Goal: Contribute content: Contribute content

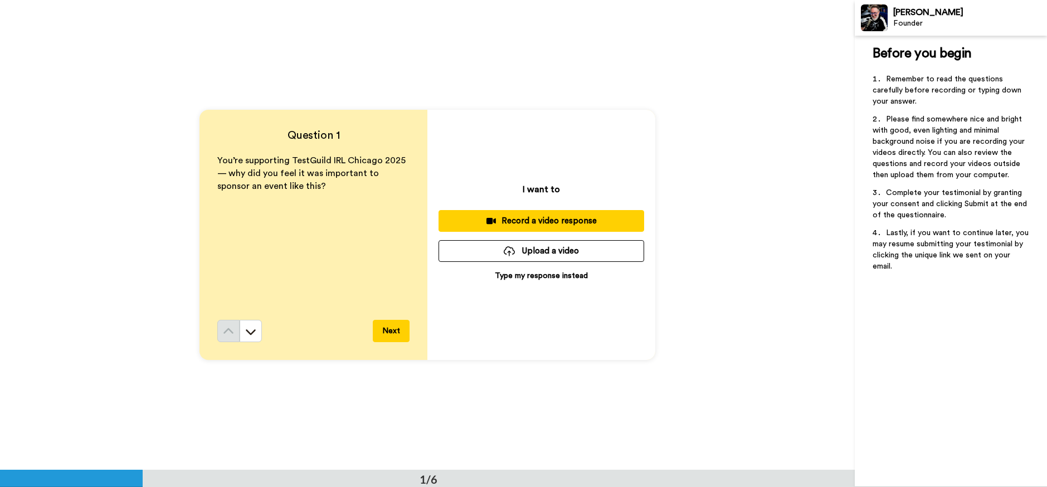
click at [481, 220] on div "Record a video response" at bounding box center [541, 221] width 188 height 12
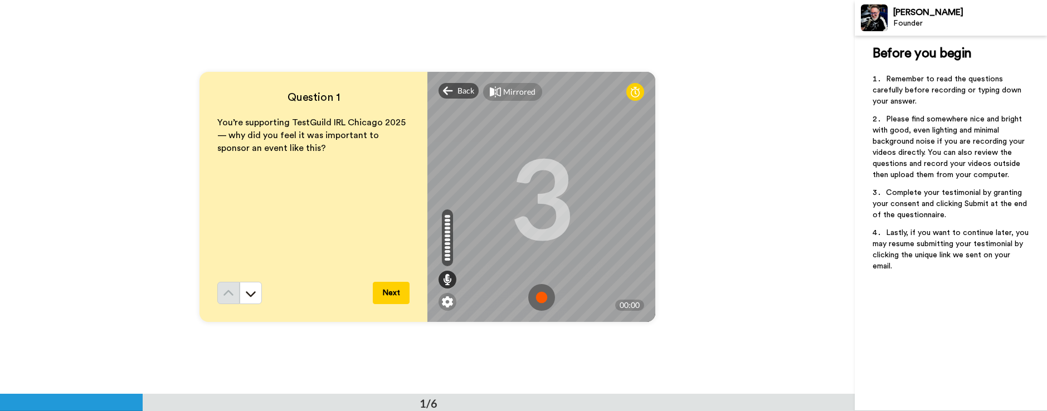
click at [547, 301] on img at bounding box center [541, 297] width 27 height 27
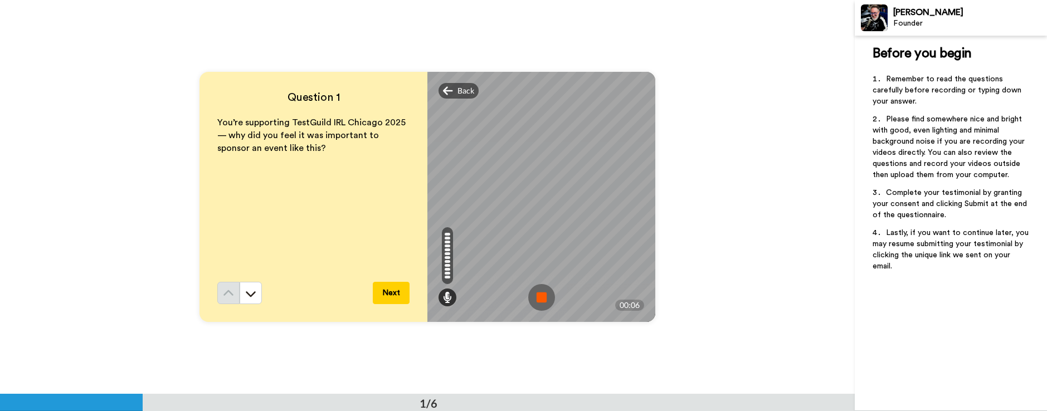
click at [535, 297] on img at bounding box center [541, 297] width 27 height 27
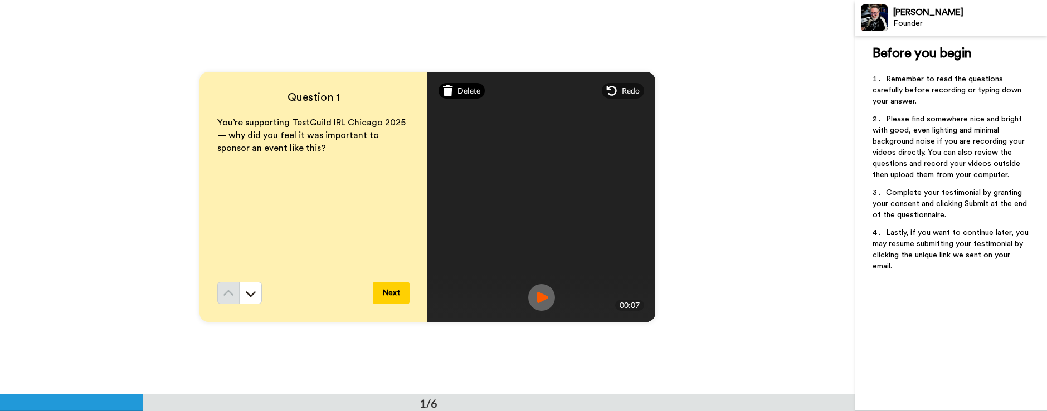
click at [464, 89] on span "Delete" at bounding box center [468, 90] width 23 height 11
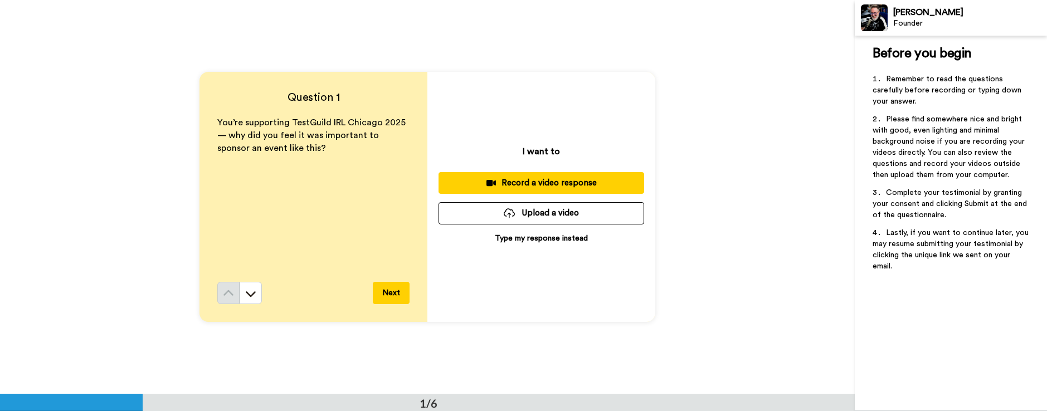
click at [523, 178] on div "Record a video response" at bounding box center [541, 183] width 188 height 12
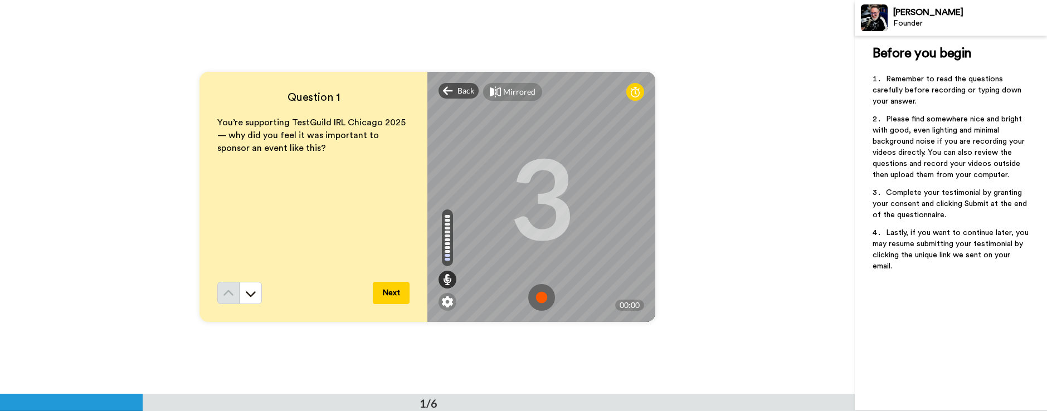
click at [537, 299] on img at bounding box center [541, 297] width 27 height 27
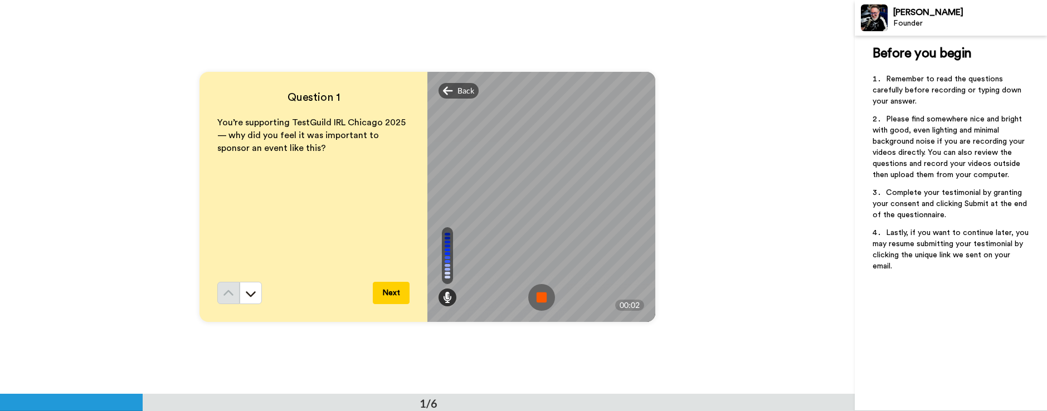
click at [537, 299] on img at bounding box center [541, 297] width 27 height 27
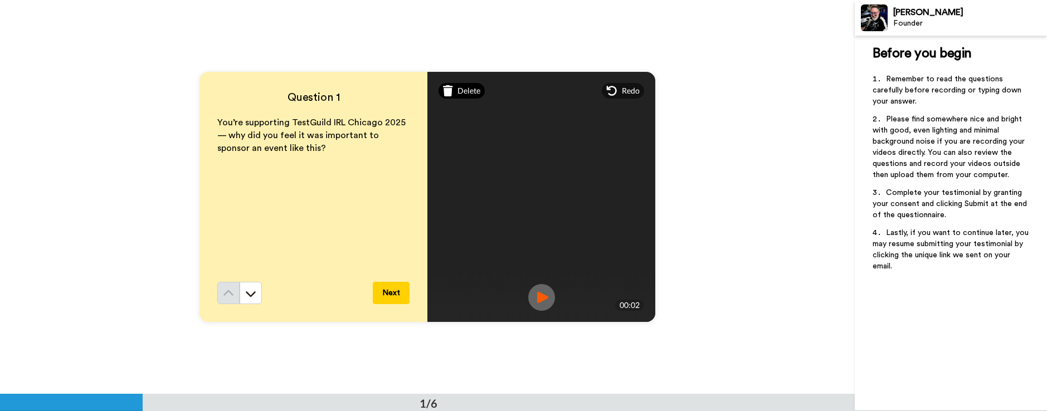
click at [460, 88] on span "Delete" at bounding box center [468, 90] width 23 height 11
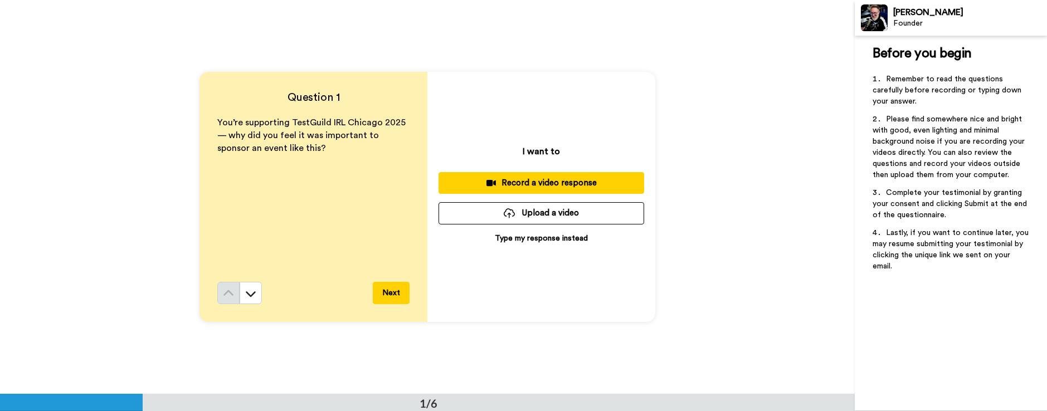
click at [486, 184] on div "Record a video response" at bounding box center [541, 183] width 188 height 12
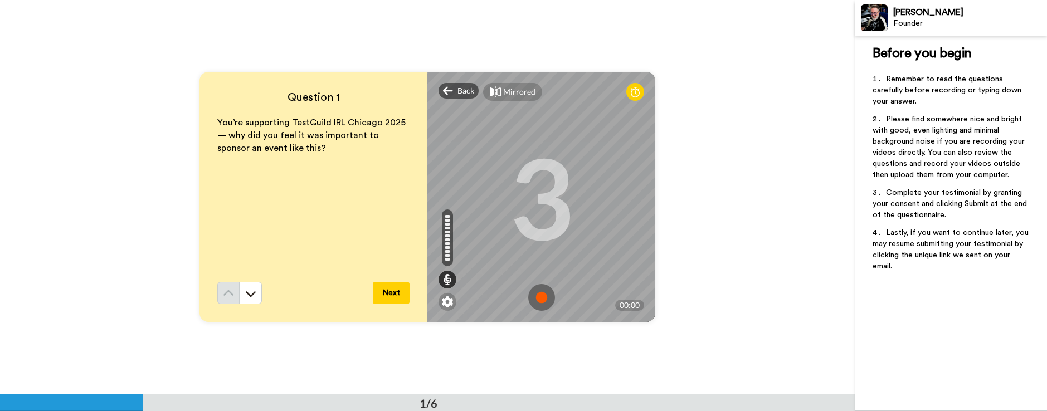
click at [541, 299] on img at bounding box center [541, 297] width 27 height 27
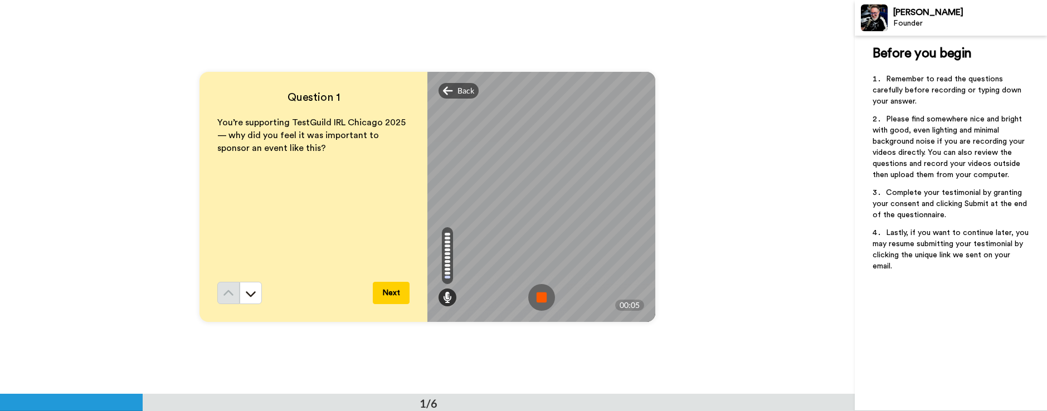
click at [541, 299] on img at bounding box center [541, 297] width 27 height 27
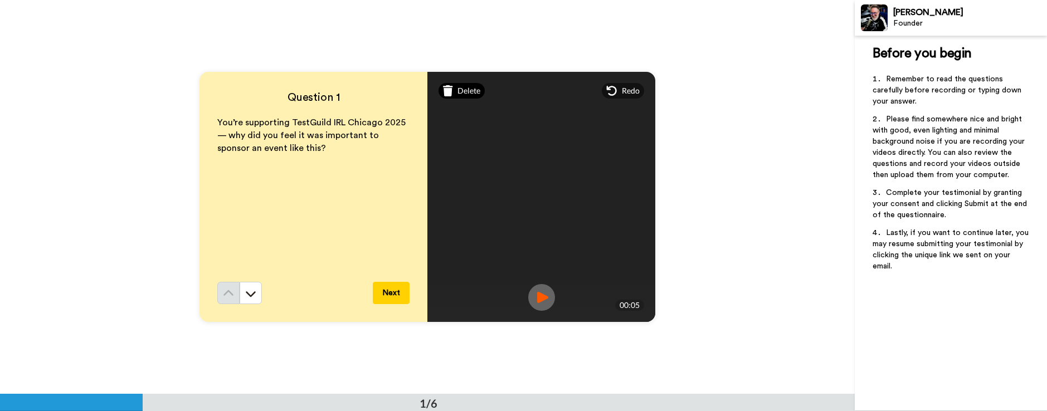
click at [459, 91] on span "Delete" at bounding box center [468, 90] width 23 height 11
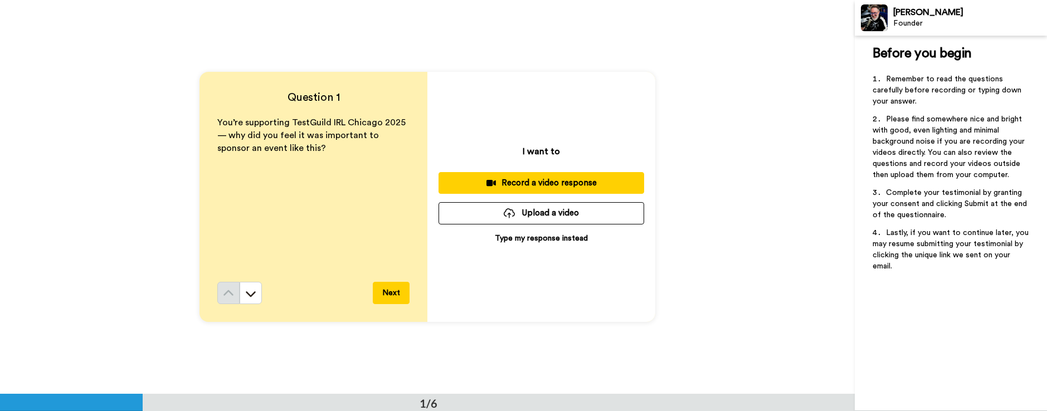
click at [515, 183] on div "Record a video response" at bounding box center [541, 183] width 188 height 12
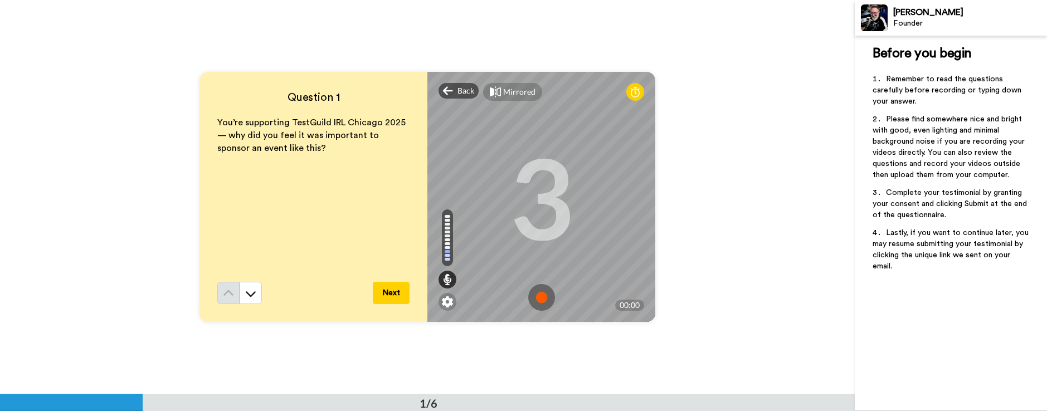
click at [540, 300] on img at bounding box center [541, 297] width 27 height 27
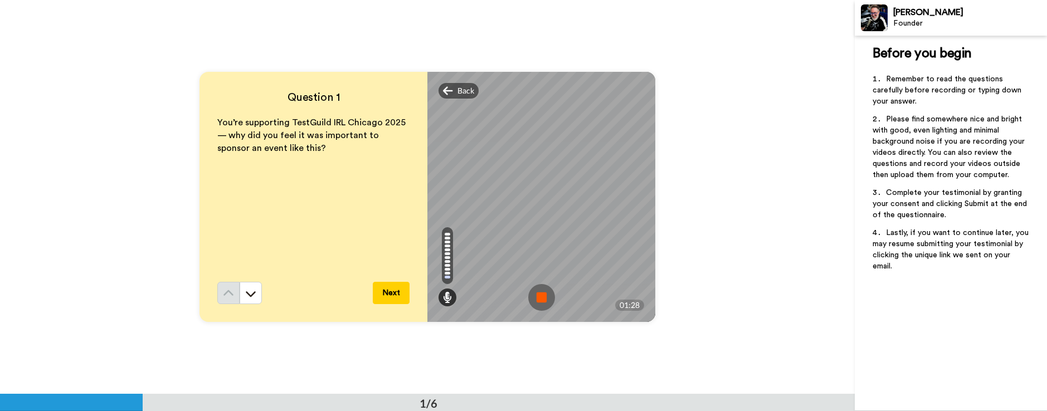
click at [542, 300] on img at bounding box center [541, 297] width 27 height 27
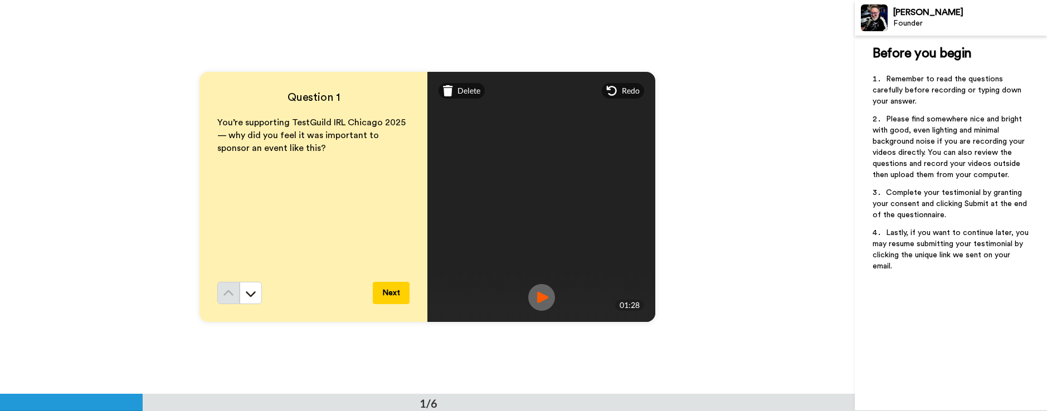
click at [540, 297] on img at bounding box center [541, 297] width 27 height 27
click at [541, 300] on img at bounding box center [541, 297] width 27 height 27
click at [465, 89] on span "Delete" at bounding box center [468, 90] width 23 height 11
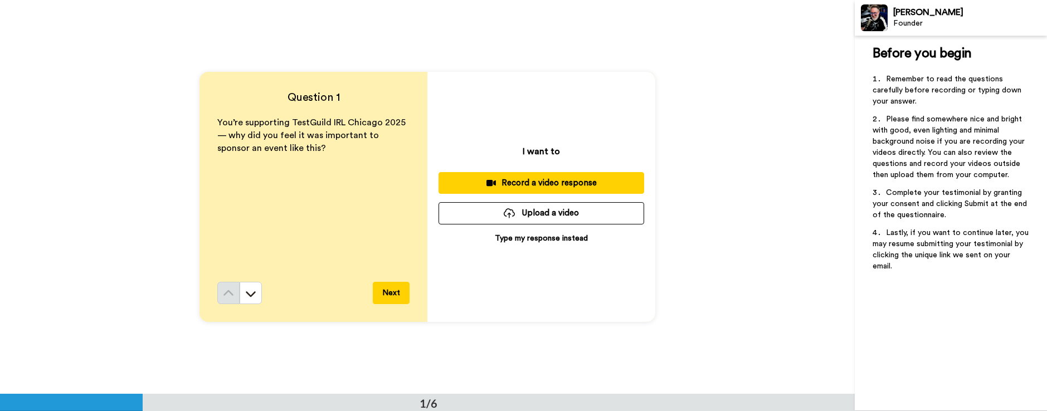
click at [532, 183] on div "Record a video response" at bounding box center [541, 183] width 188 height 12
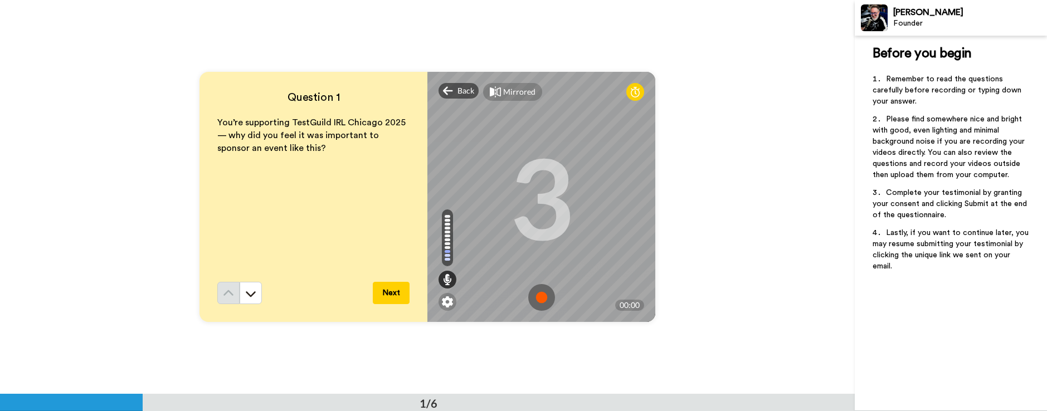
click at [536, 296] on img at bounding box center [541, 297] width 27 height 27
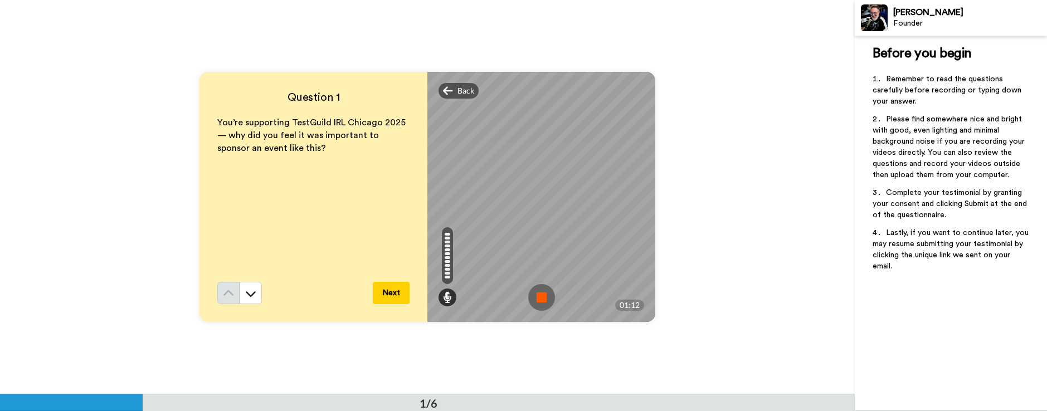
click at [543, 296] on img at bounding box center [541, 297] width 27 height 27
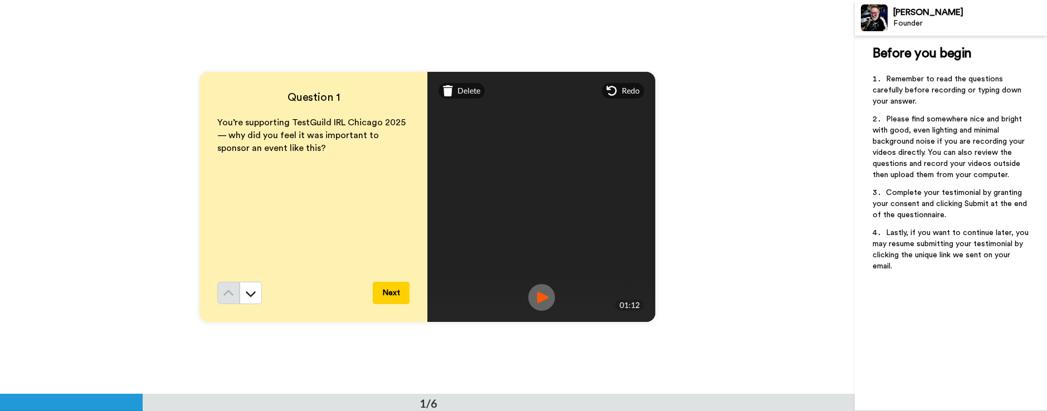
click at [541, 297] on img at bounding box center [541, 297] width 27 height 27
click at [535, 296] on img at bounding box center [541, 297] width 27 height 27
click at [459, 93] on span "Delete" at bounding box center [468, 90] width 23 height 11
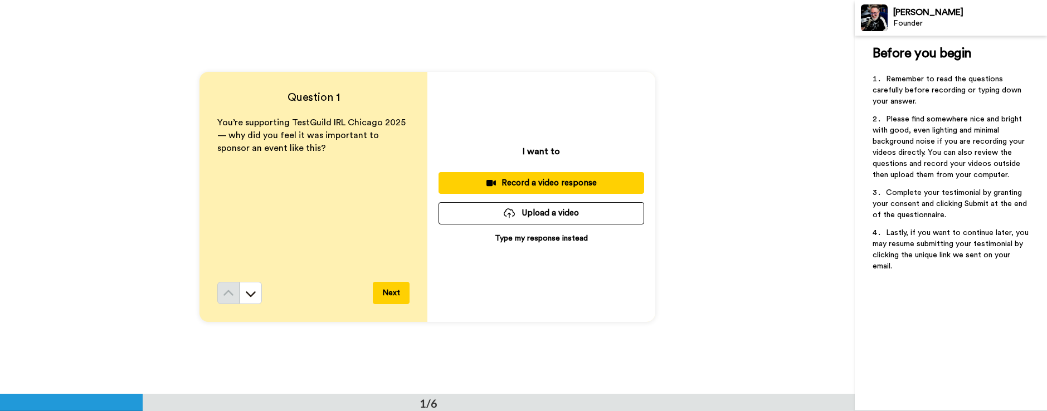
click at [488, 182] on icon at bounding box center [490, 183] width 9 height 6
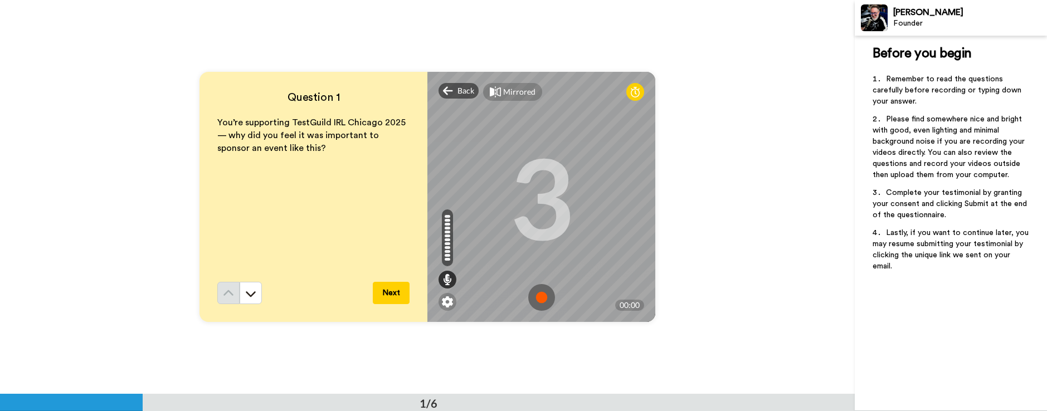
click at [538, 297] on img at bounding box center [541, 297] width 27 height 27
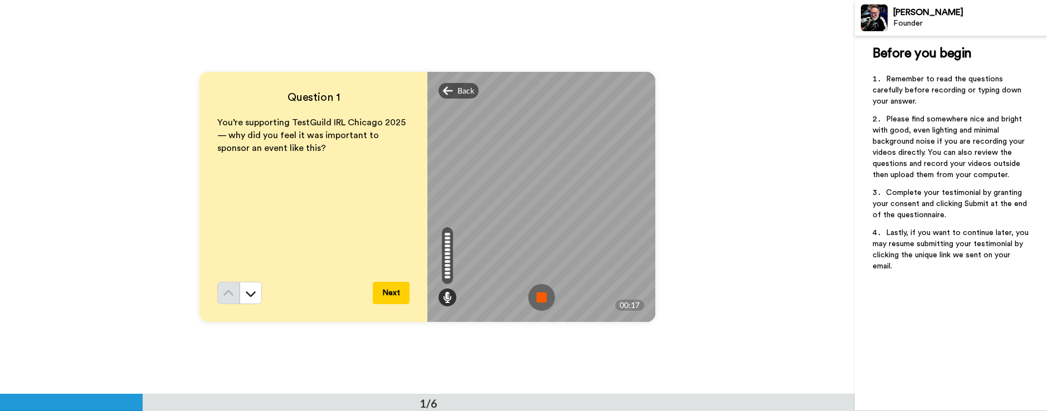
click at [538, 297] on img at bounding box center [541, 297] width 27 height 27
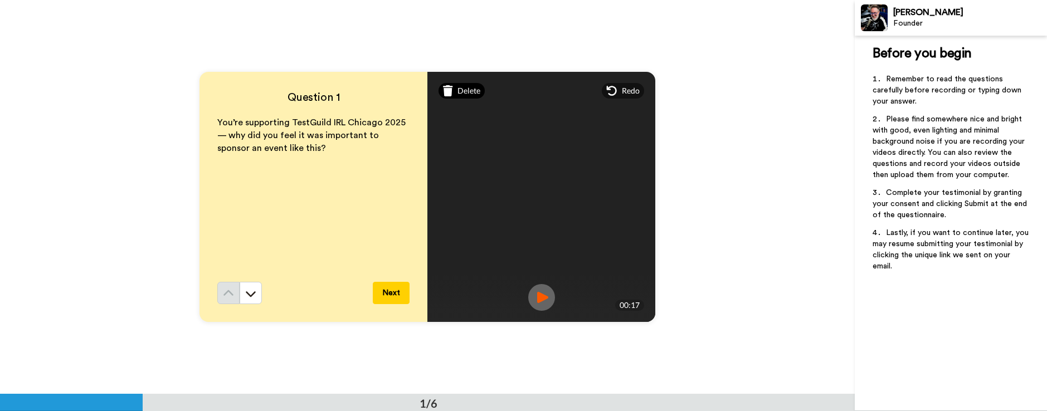
click at [457, 90] on span "Delete" at bounding box center [468, 90] width 23 height 11
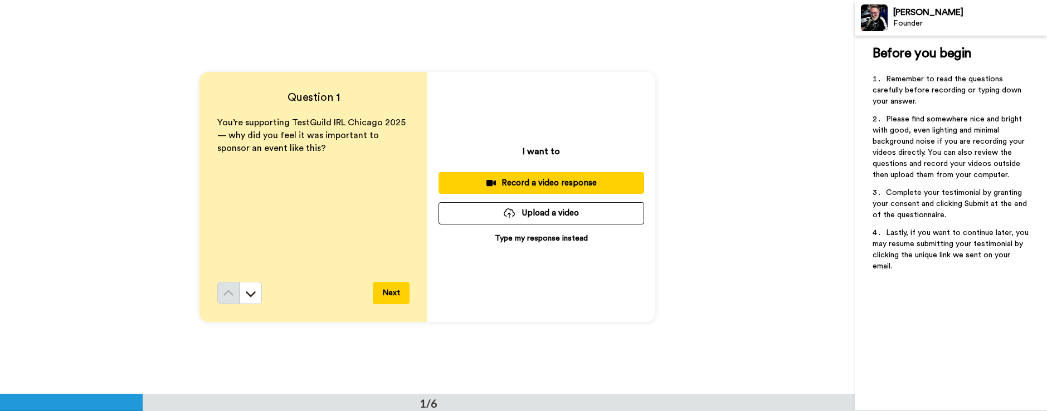
click at [552, 189] on button "Record a video response" at bounding box center [541, 183] width 206 height 22
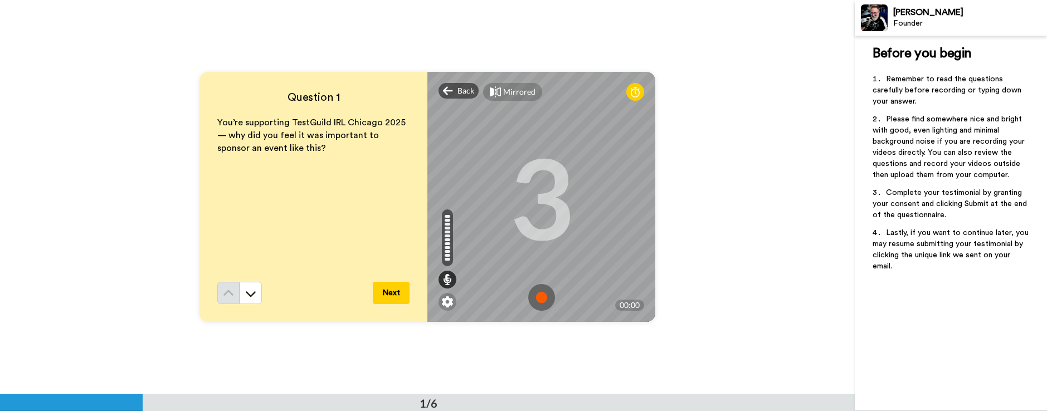
click at [541, 292] on img at bounding box center [541, 297] width 27 height 27
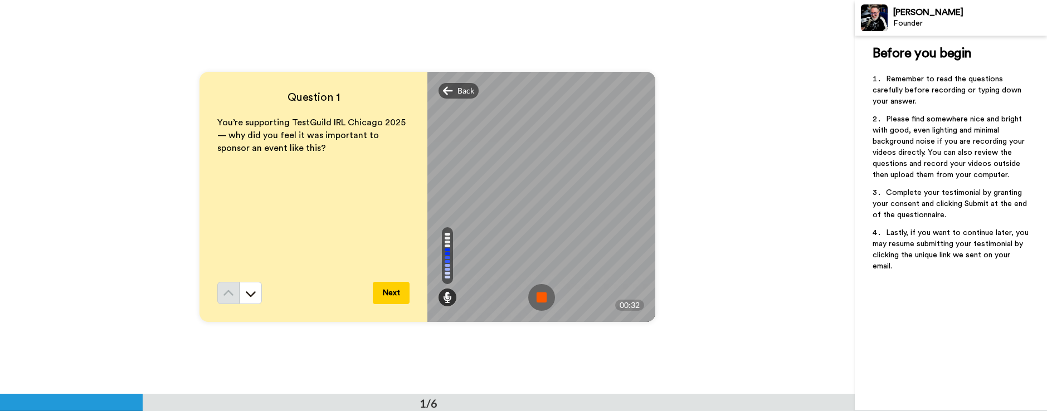
click at [541, 292] on img at bounding box center [541, 297] width 27 height 27
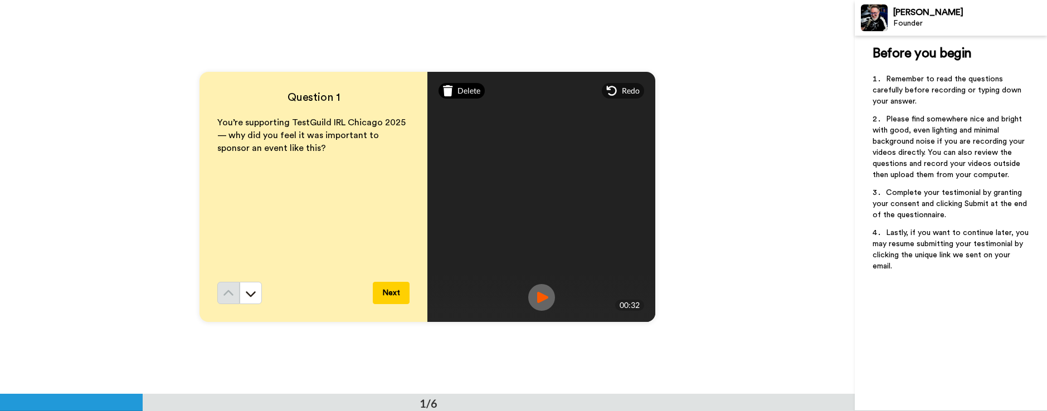
click at [466, 92] on span "Delete" at bounding box center [468, 90] width 23 height 11
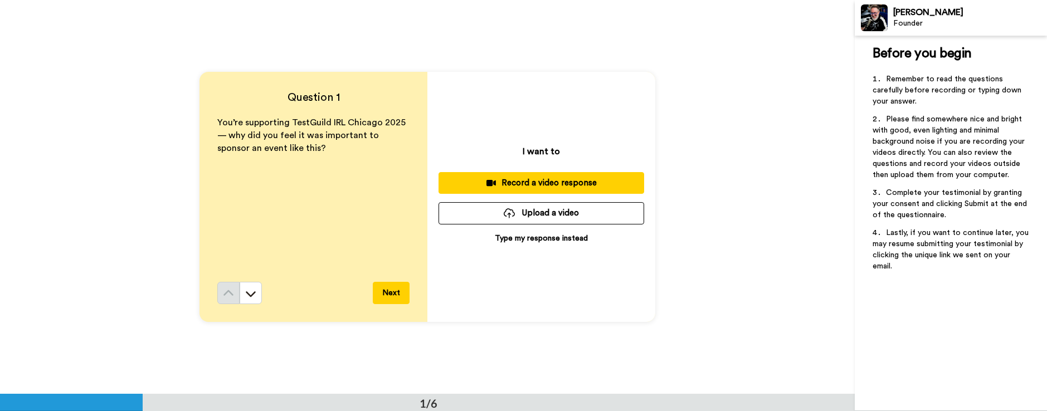
click at [513, 182] on div "Record a video response" at bounding box center [541, 183] width 188 height 12
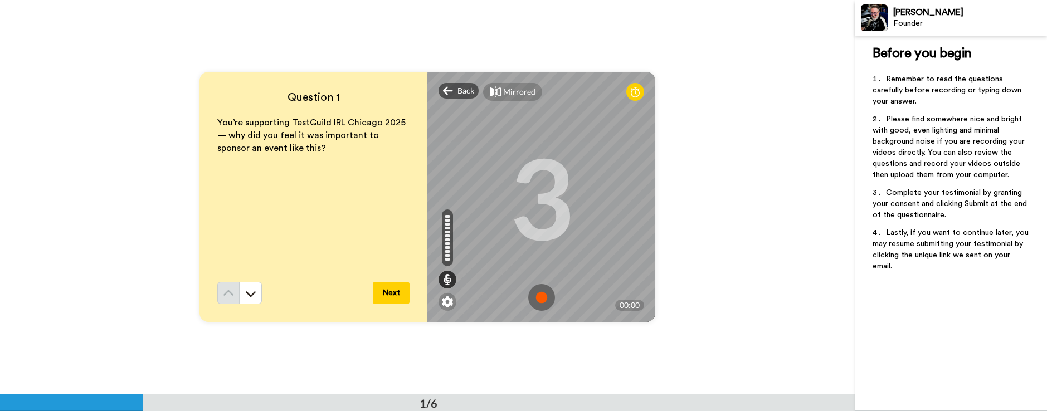
click at [543, 296] on img at bounding box center [541, 297] width 27 height 27
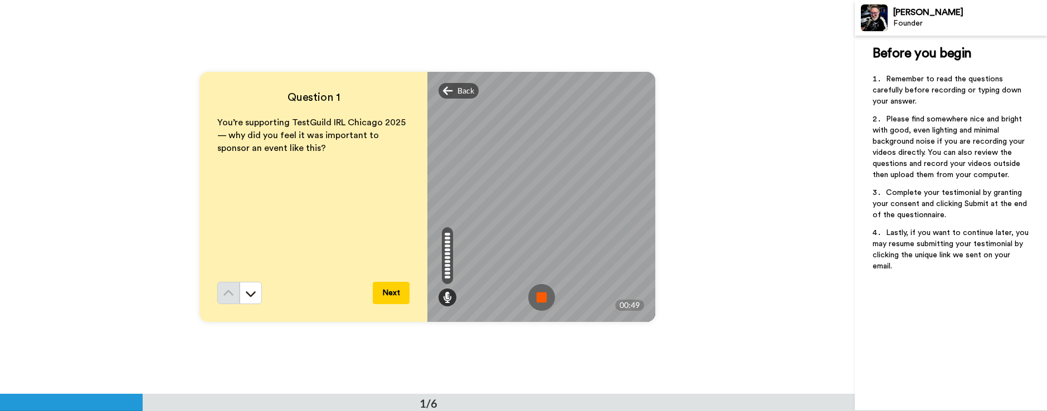
click at [543, 296] on img at bounding box center [541, 297] width 27 height 27
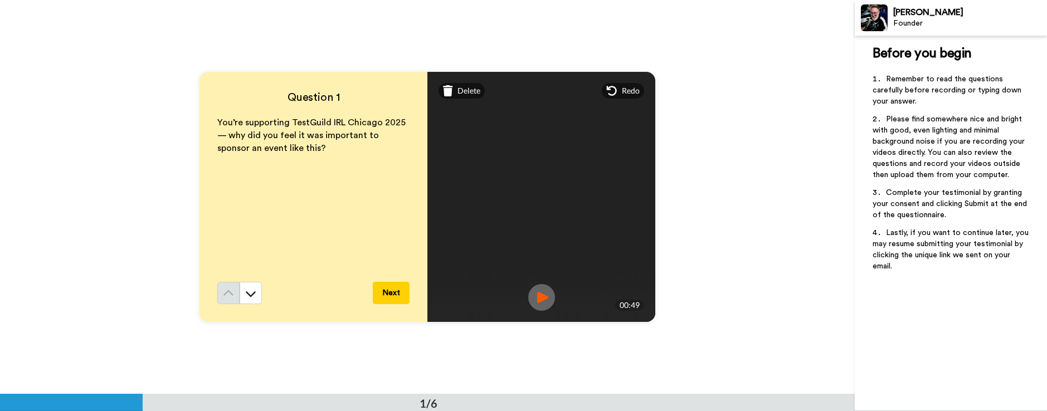
click at [540, 295] on img at bounding box center [541, 297] width 27 height 27
click at [391, 296] on button "Next" at bounding box center [391, 293] width 37 height 22
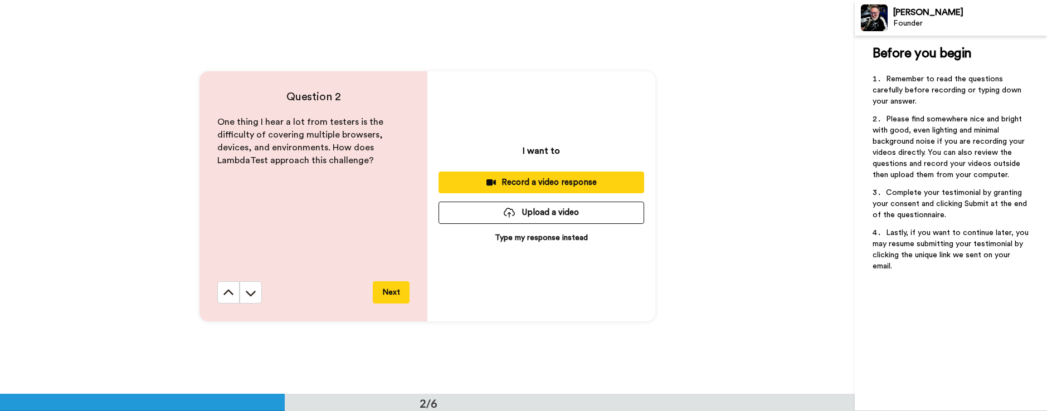
scroll to position [394, 0]
click at [516, 181] on div "Record a video response" at bounding box center [541, 183] width 188 height 12
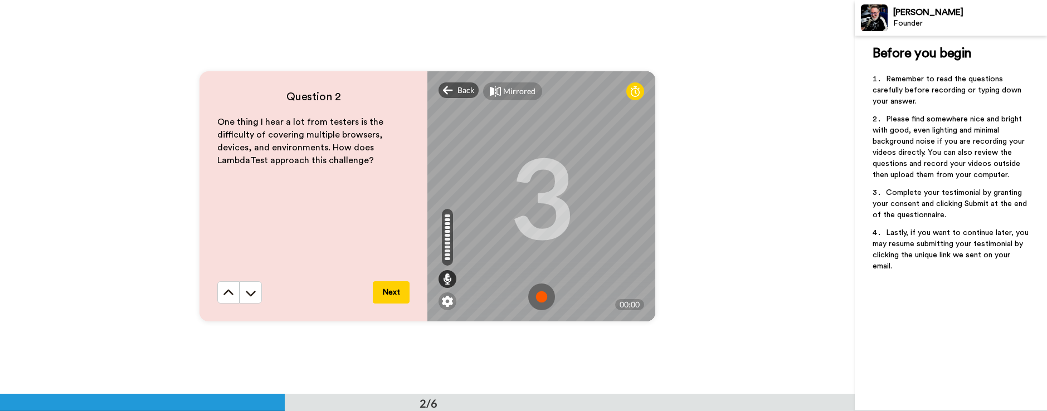
click at [537, 299] on img at bounding box center [541, 297] width 27 height 27
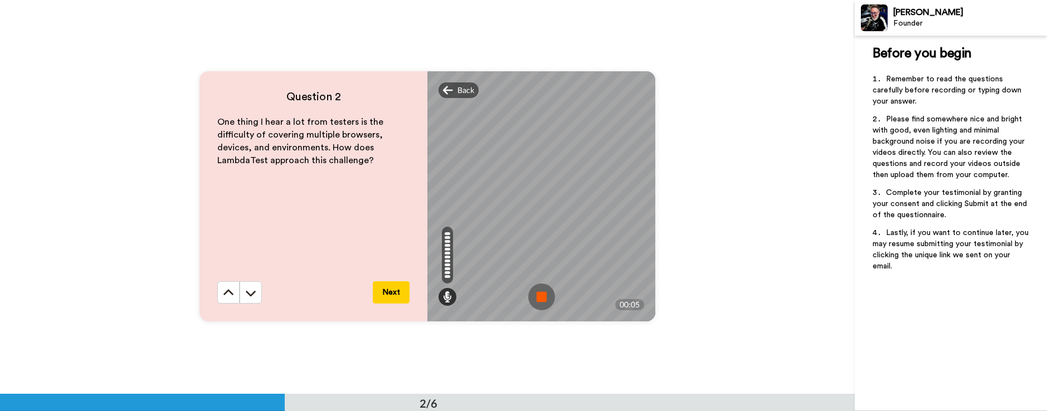
click at [538, 292] on img at bounding box center [541, 297] width 27 height 27
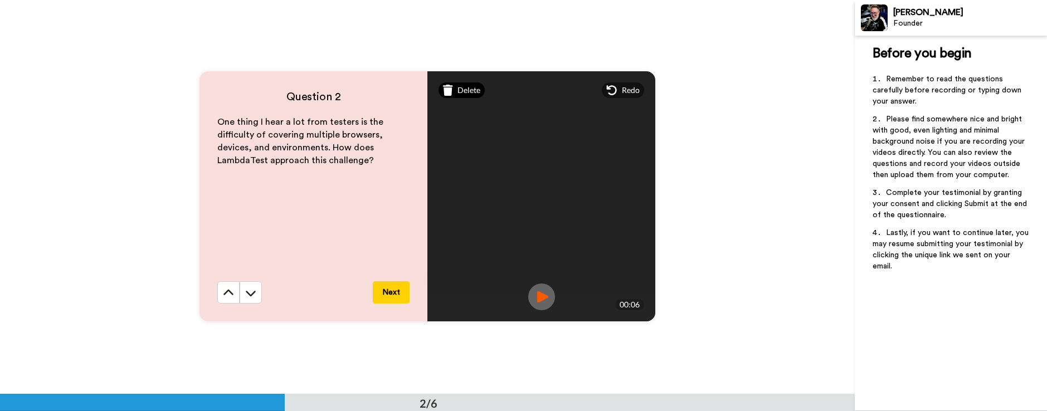
click at [466, 87] on span "Delete" at bounding box center [468, 90] width 23 height 11
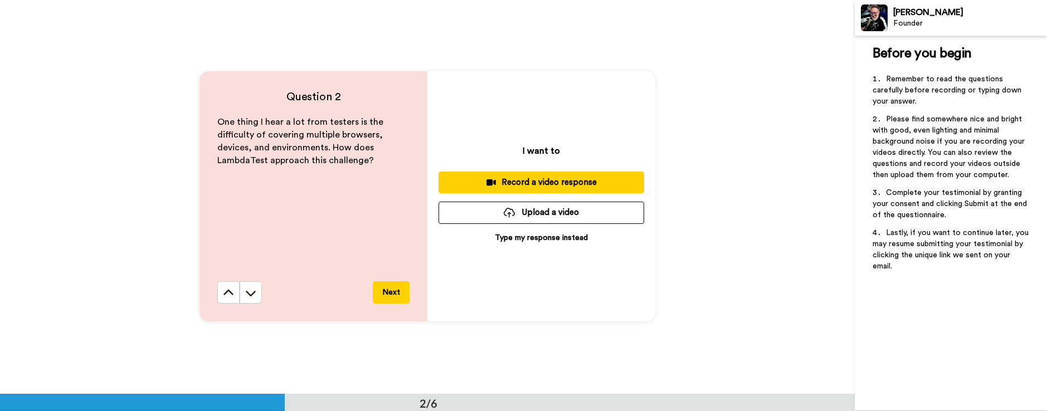
click at [507, 184] on div "Record a video response" at bounding box center [541, 183] width 188 height 12
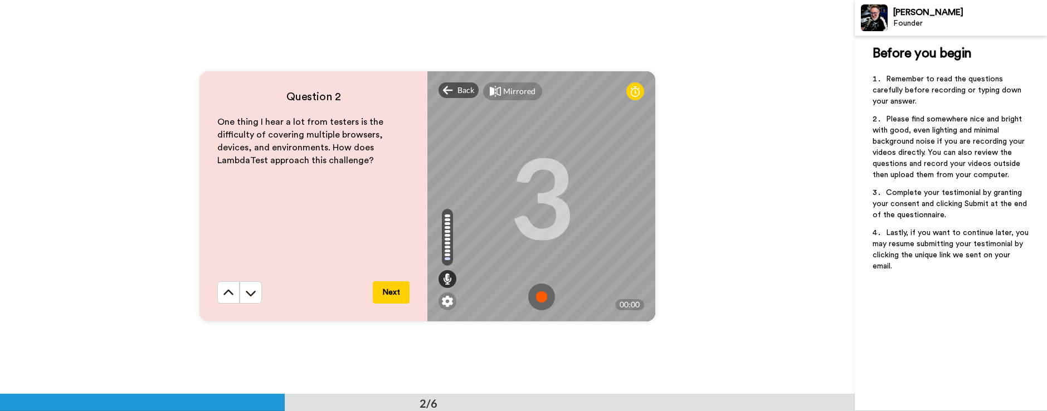
click at [537, 297] on img at bounding box center [541, 297] width 27 height 27
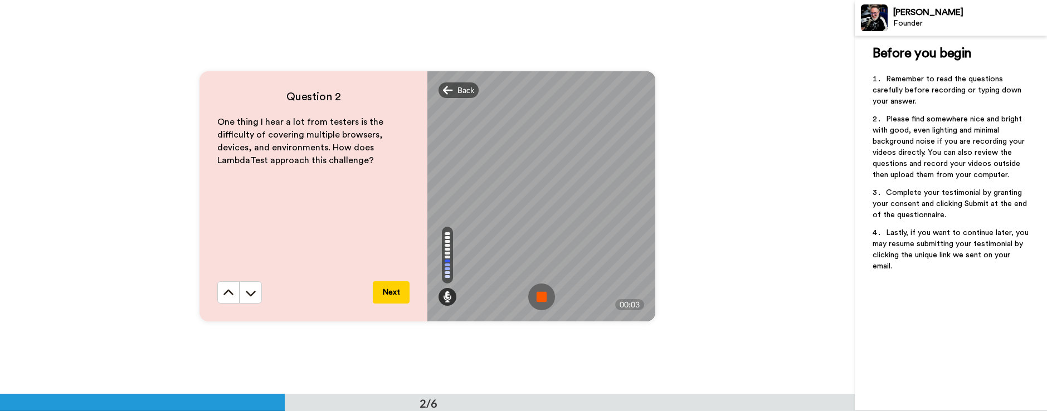
click at [538, 300] on img at bounding box center [541, 297] width 27 height 27
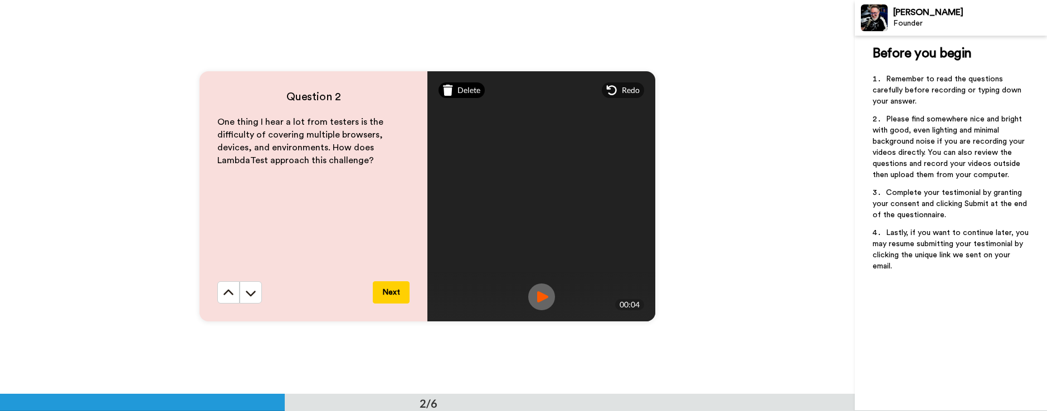
click at [470, 92] on span "Delete" at bounding box center [468, 90] width 23 height 11
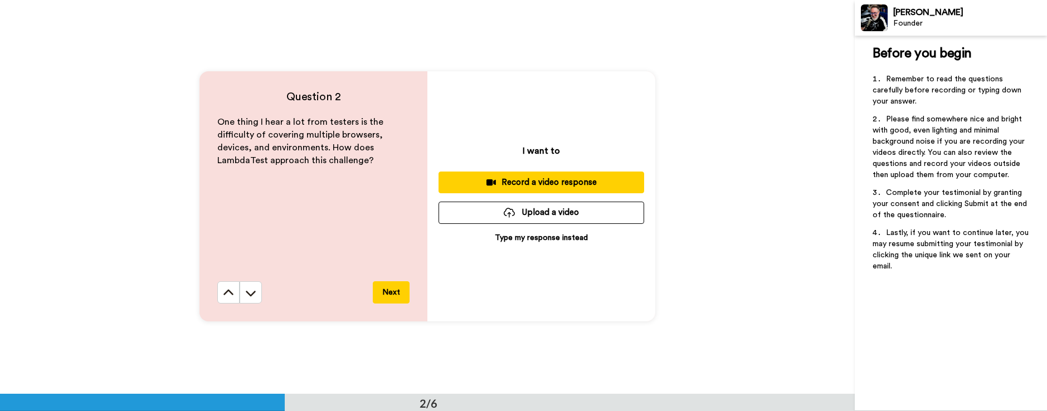
click at [520, 178] on div "Record a video response" at bounding box center [541, 183] width 188 height 12
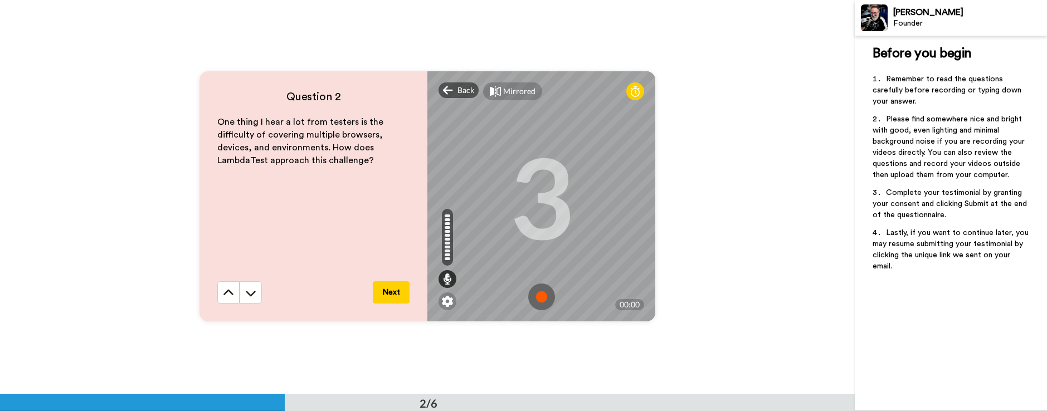
click at [540, 296] on img at bounding box center [541, 297] width 27 height 27
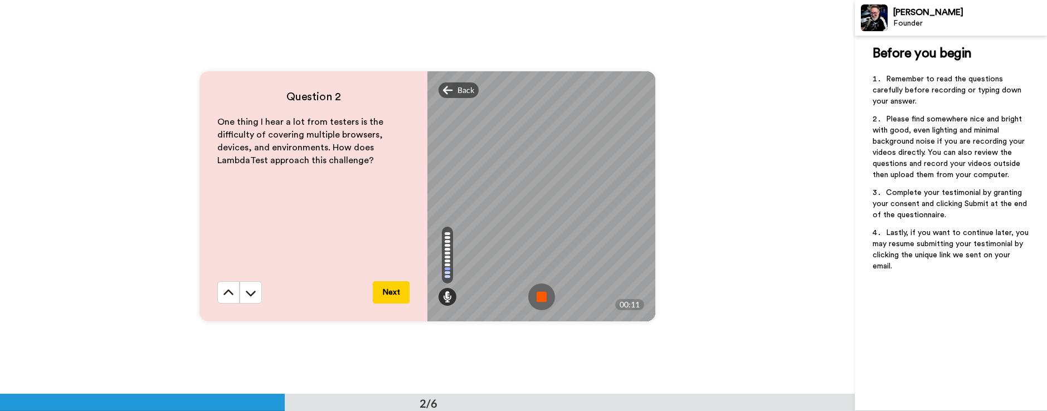
click at [531, 297] on img at bounding box center [541, 297] width 27 height 27
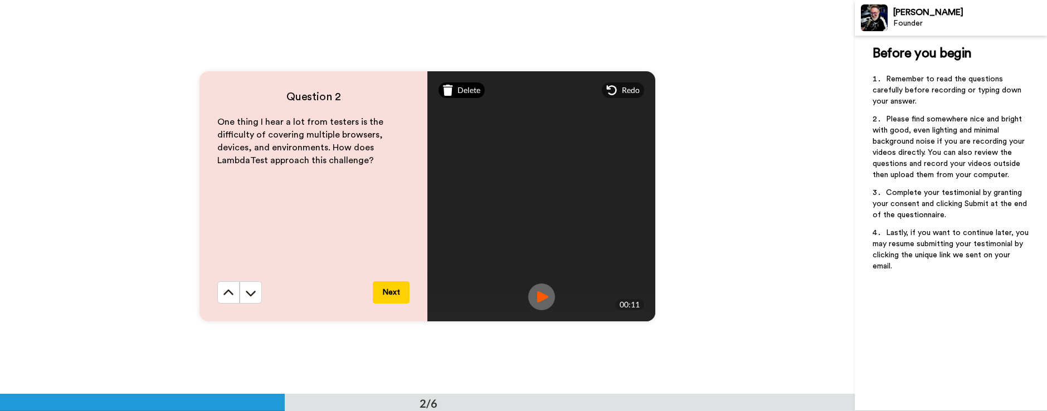
click at [460, 84] on div "Delete" at bounding box center [461, 90] width 46 height 16
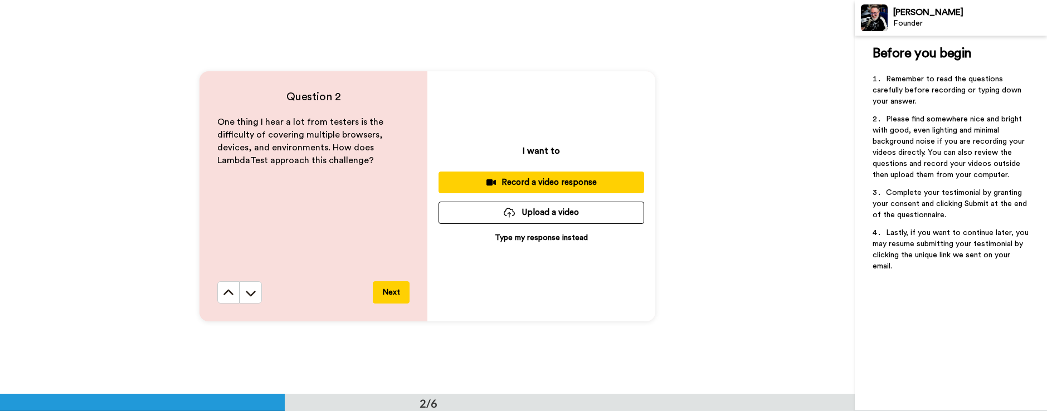
click at [522, 182] on div "Record a video response" at bounding box center [541, 183] width 188 height 12
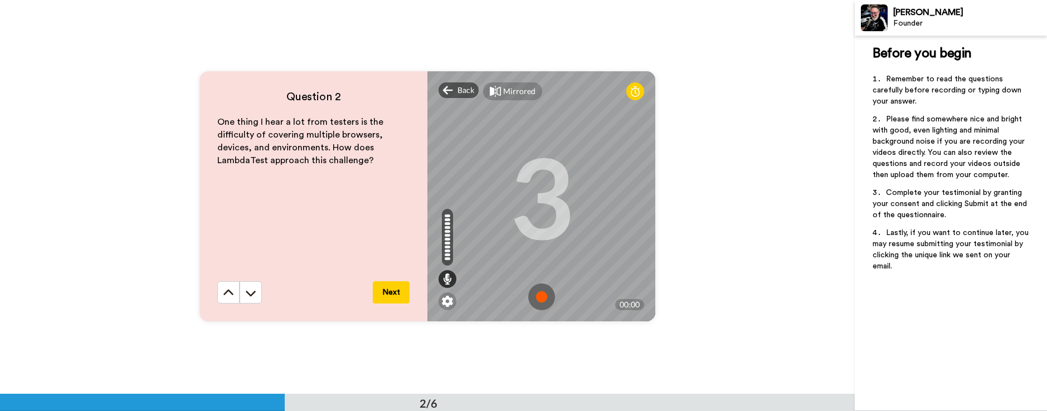
click at [539, 298] on img at bounding box center [541, 297] width 27 height 27
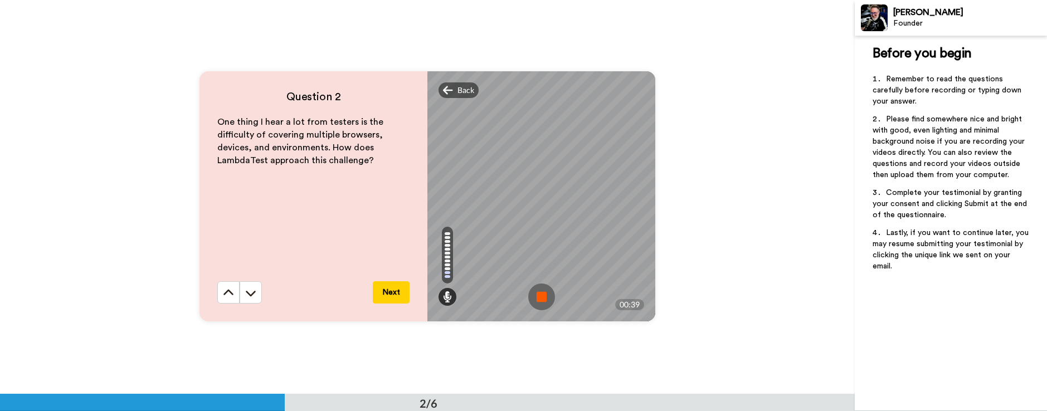
click at [539, 298] on img at bounding box center [541, 297] width 27 height 27
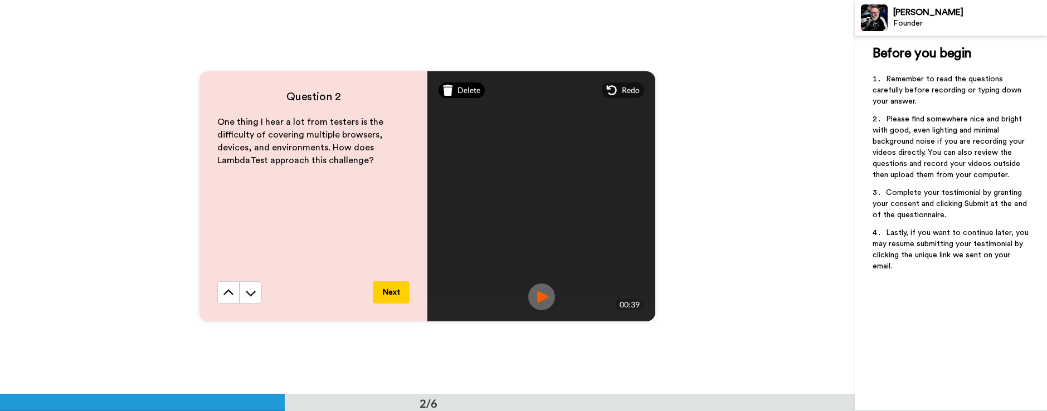
click at [467, 92] on span "Delete" at bounding box center [468, 90] width 23 height 11
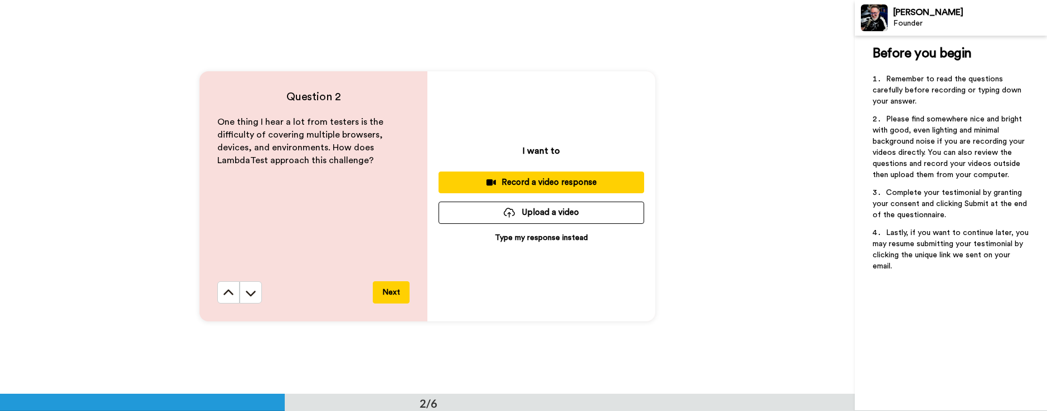
click at [526, 182] on div "Record a video response" at bounding box center [541, 183] width 188 height 12
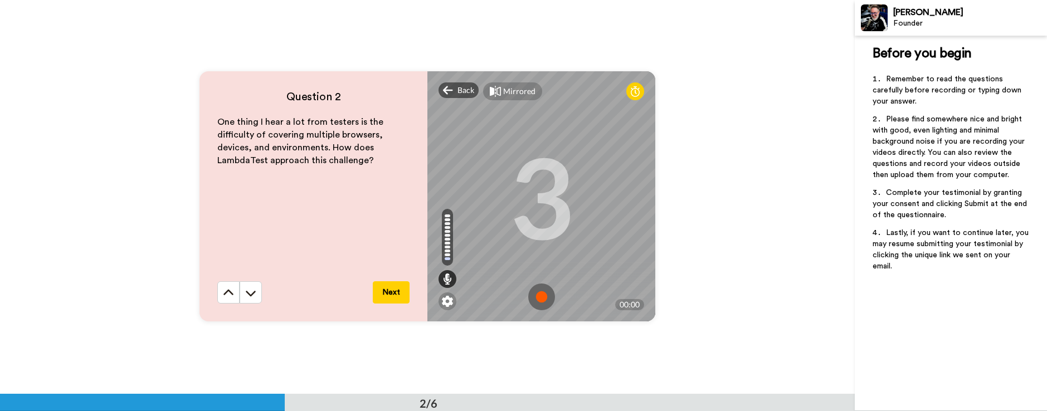
click at [541, 295] on img at bounding box center [541, 297] width 27 height 27
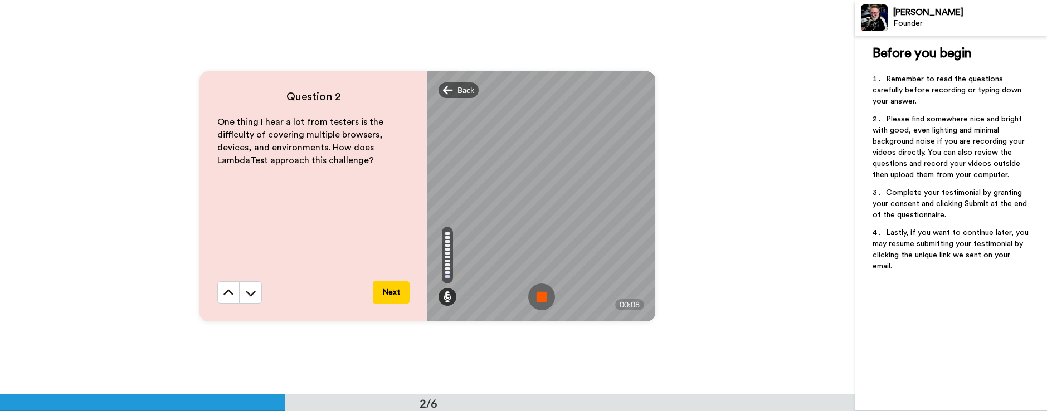
click at [541, 295] on img at bounding box center [541, 297] width 27 height 27
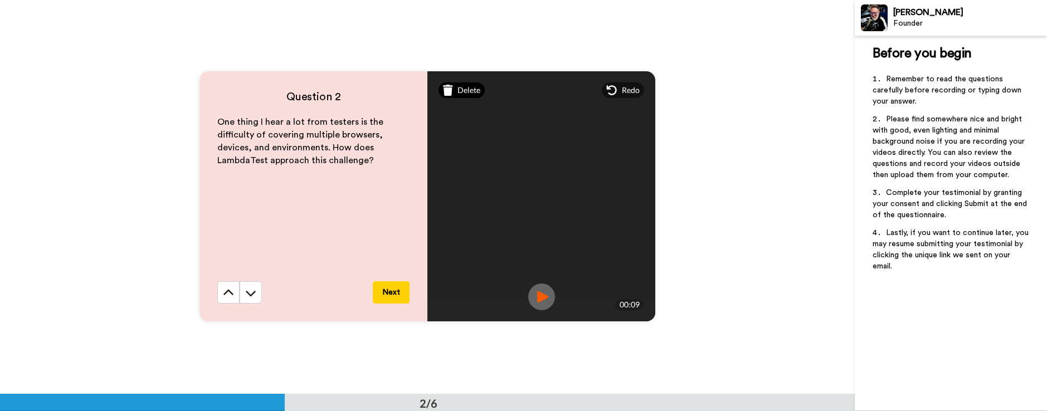
click at [459, 84] on div "Delete" at bounding box center [461, 90] width 46 height 16
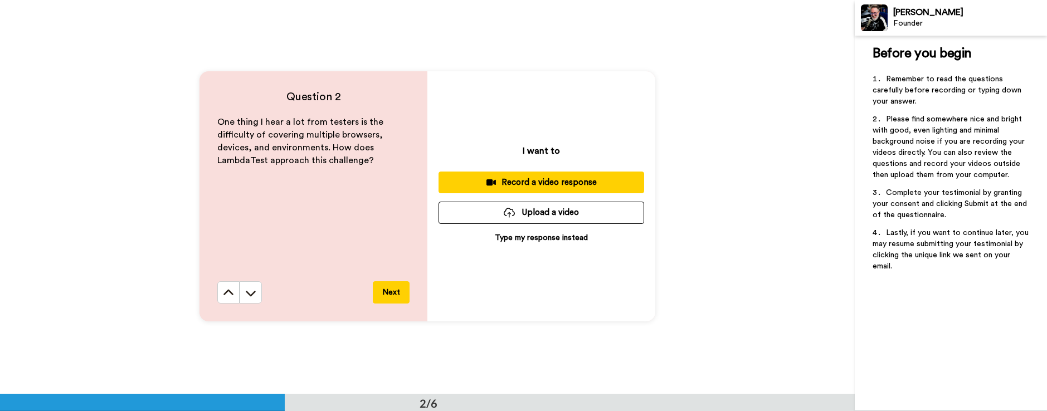
click at [518, 183] on div "Record a video response" at bounding box center [541, 183] width 188 height 12
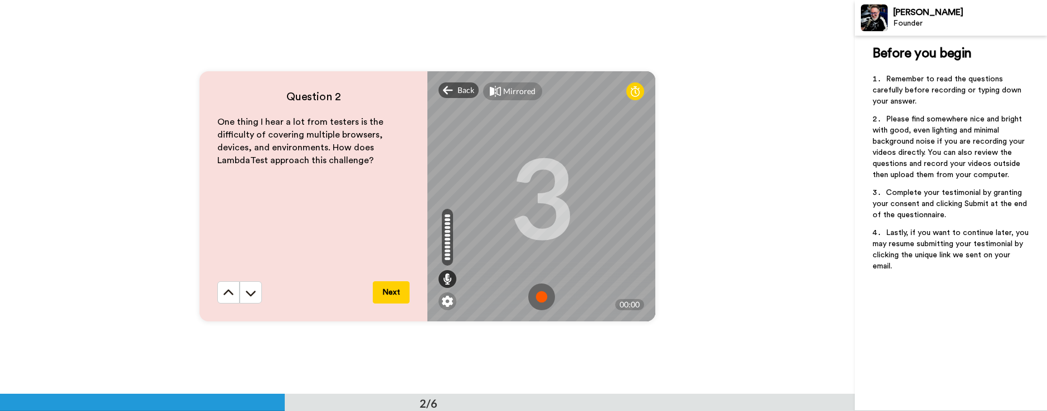
click at [543, 293] on img at bounding box center [541, 297] width 27 height 27
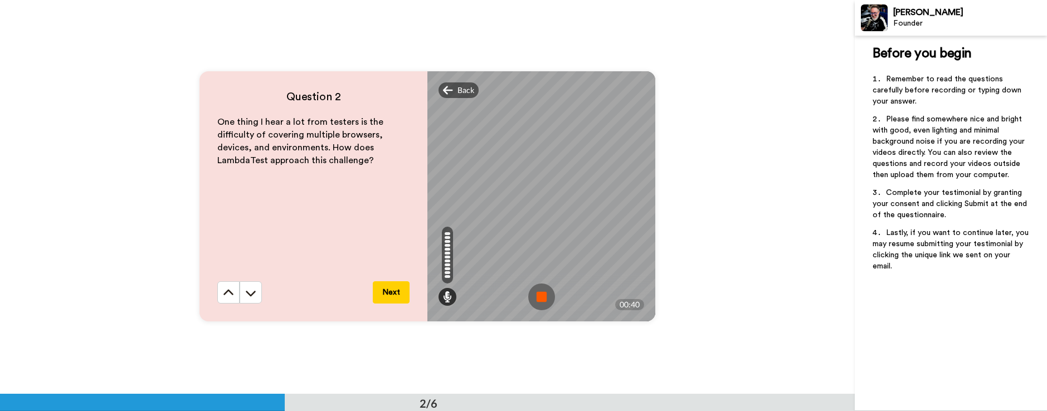
click at [543, 293] on img at bounding box center [541, 297] width 27 height 27
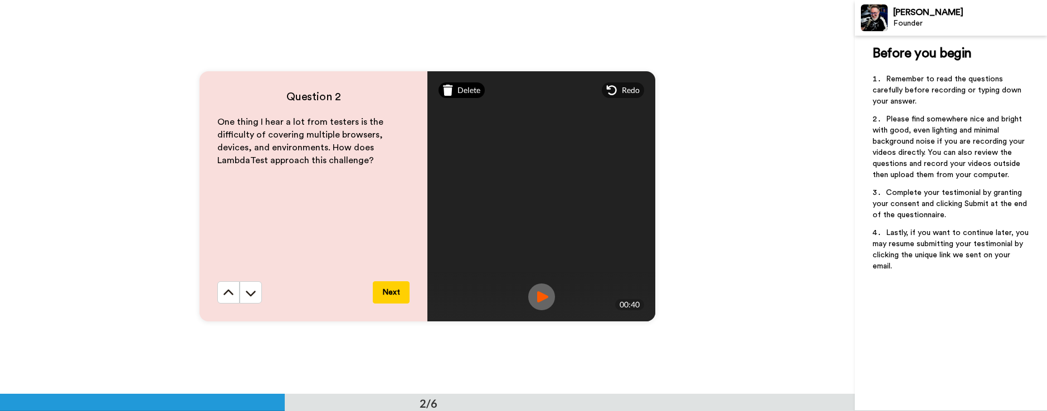
click at [460, 92] on span "Delete" at bounding box center [468, 90] width 23 height 11
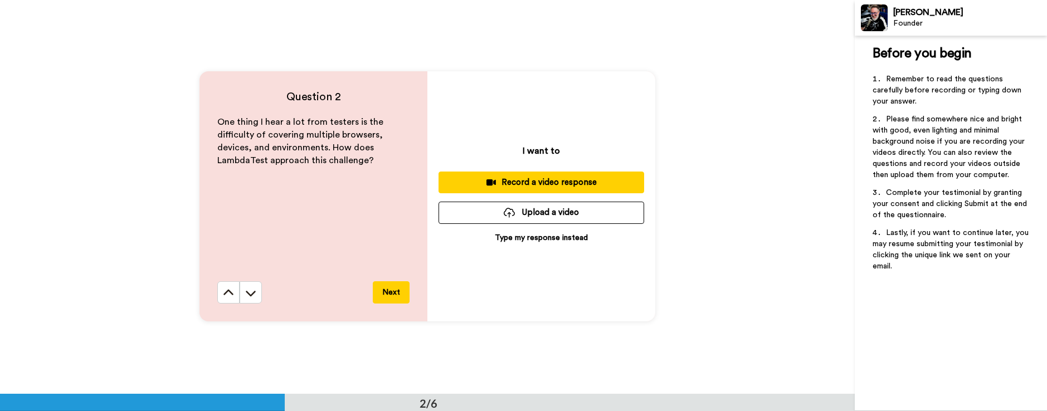
click at [518, 181] on div "Record a video response" at bounding box center [541, 183] width 188 height 12
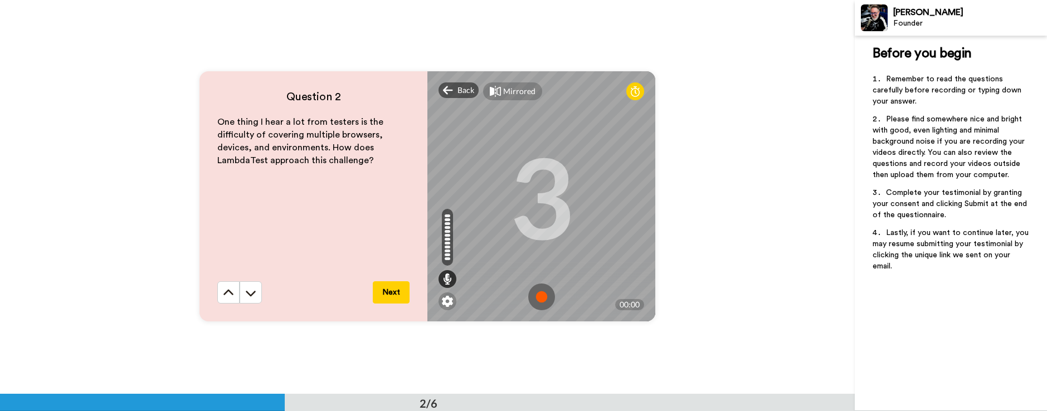
click at [543, 290] on img at bounding box center [541, 297] width 27 height 27
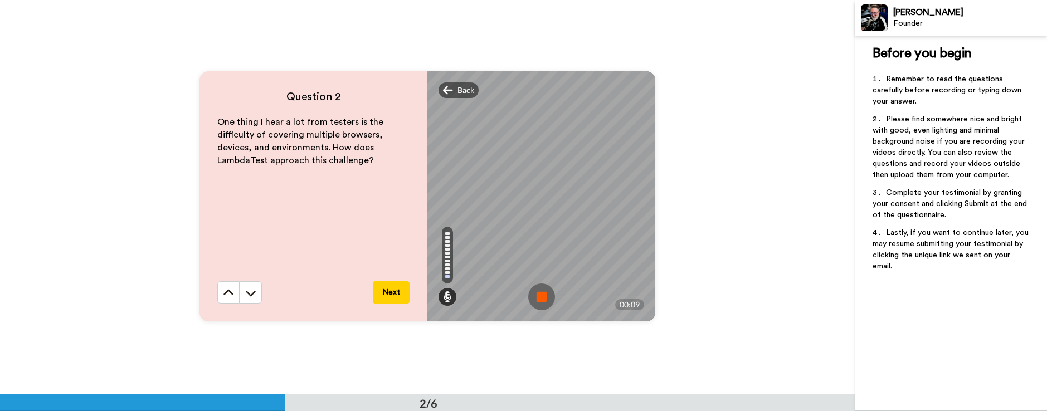
click at [543, 290] on img at bounding box center [541, 297] width 27 height 27
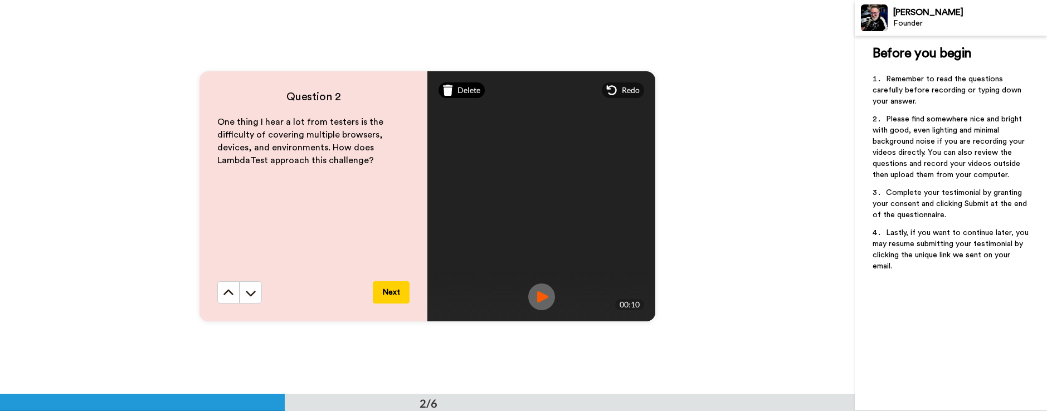
click at [459, 87] on span "Delete" at bounding box center [468, 90] width 23 height 11
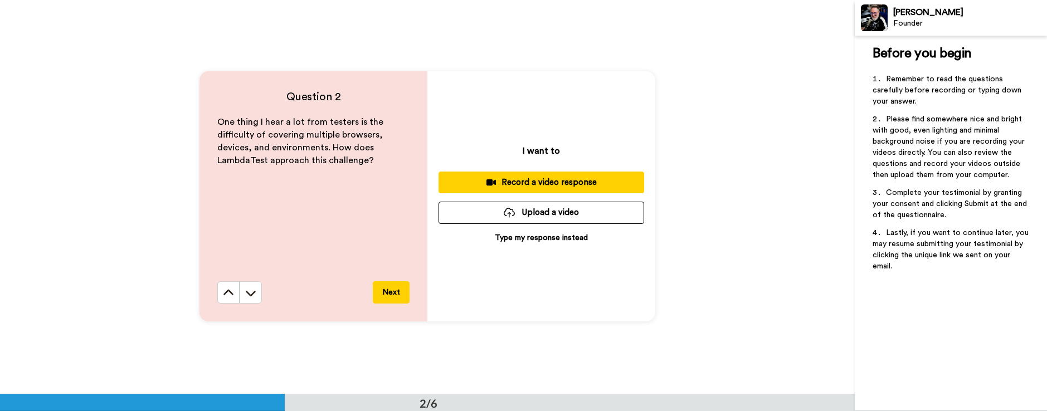
click at [506, 181] on div "Record a video response" at bounding box center [541, 183] width 188 height 12
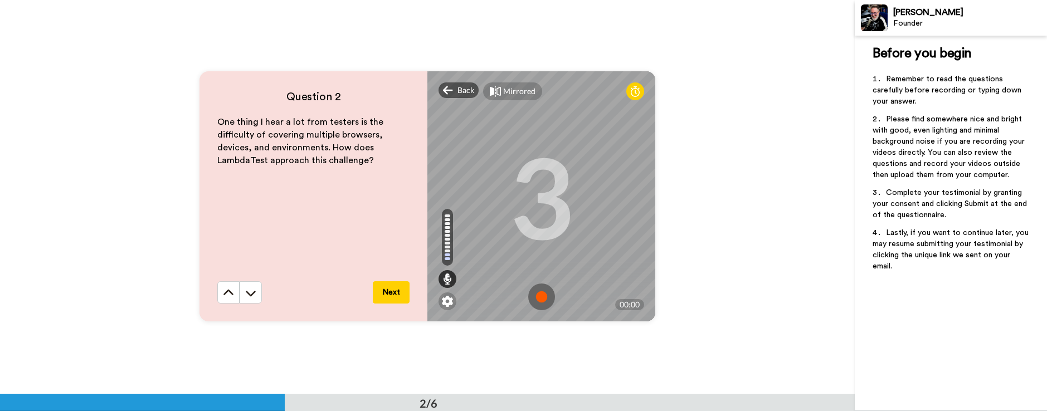
click at [544, 293] on img at bounding box center [541, 297] width 27 height 27
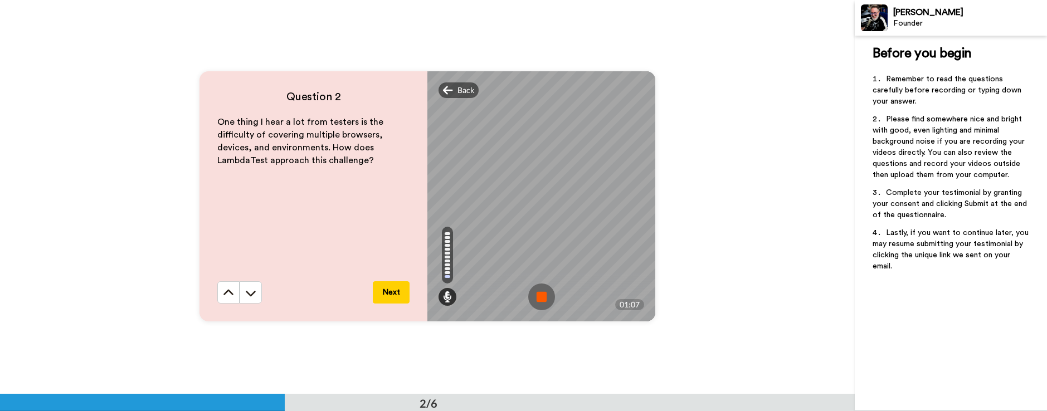
click at [544, 293] on img at bounding box center [541, 297] width 27 height 27
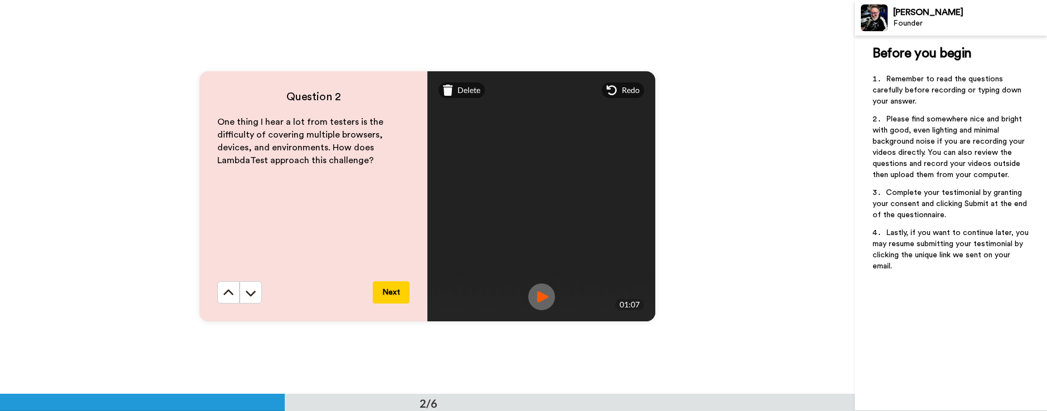
click at [543, 294] on img at bounding box center [541, 297] width 27 height 27
click at [395, 289] on button "Next" at bounding box center [391, 292] width 37 height 22
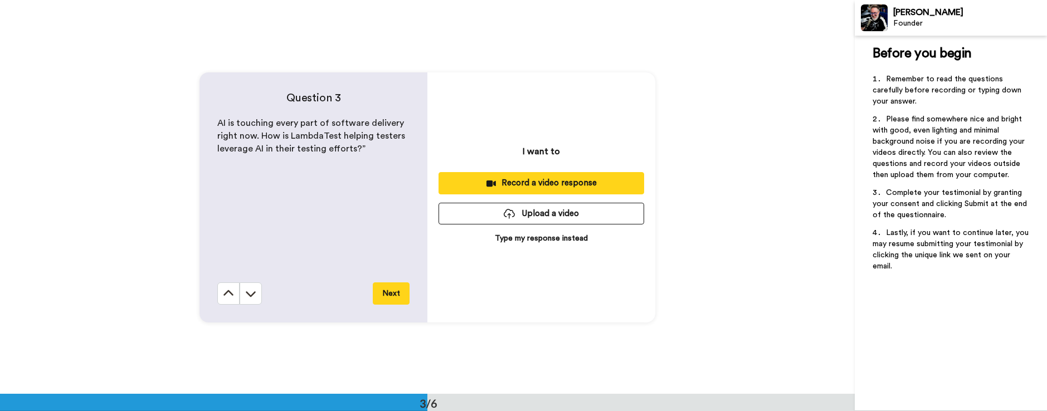
scroll to position [788, 0]
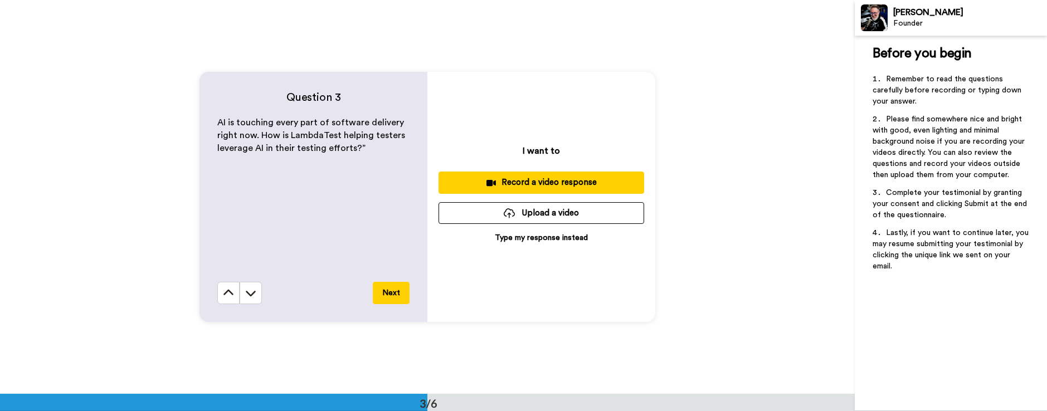
click at [511, 183] on div "Record a video response" at bounding box center [541, 183] width 188 height 12
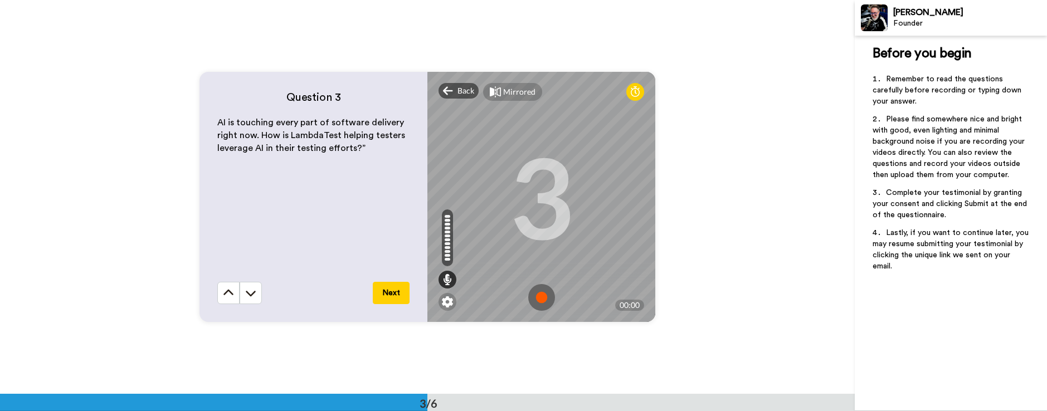
click at [538, 296] on img at bounding box center [541, 297] width 27 height 27
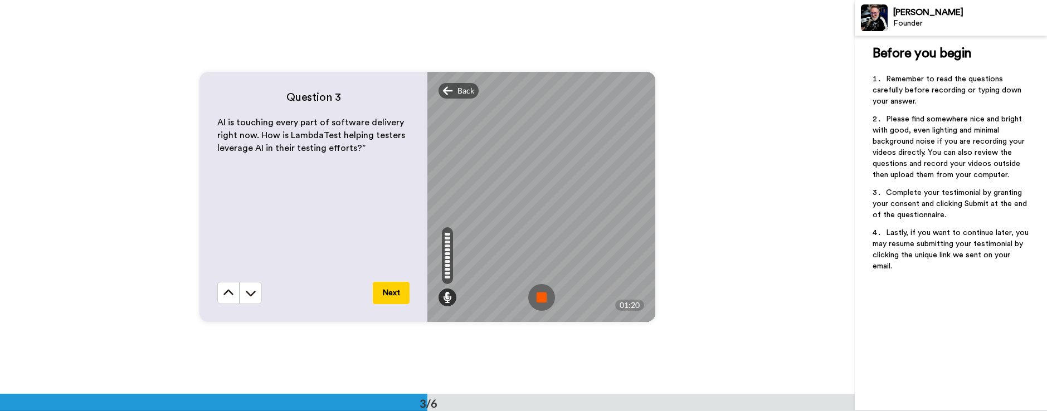
click at [541, 295] on img at bounding box center [541, 297] width 27 height 27
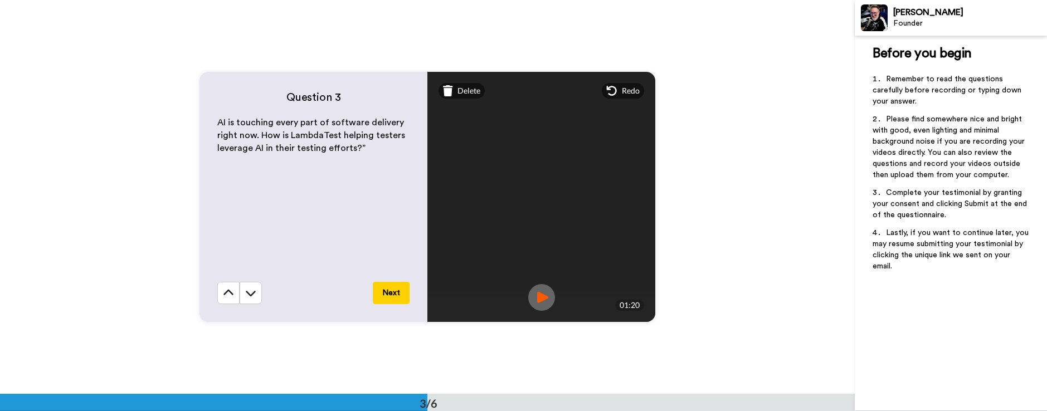
click at [544, 291] on img at bounding box center [541, 297] width 27 height 27
click at [619, 91] on div "Redo" at bounding box center [623, 91] width 42 height 16
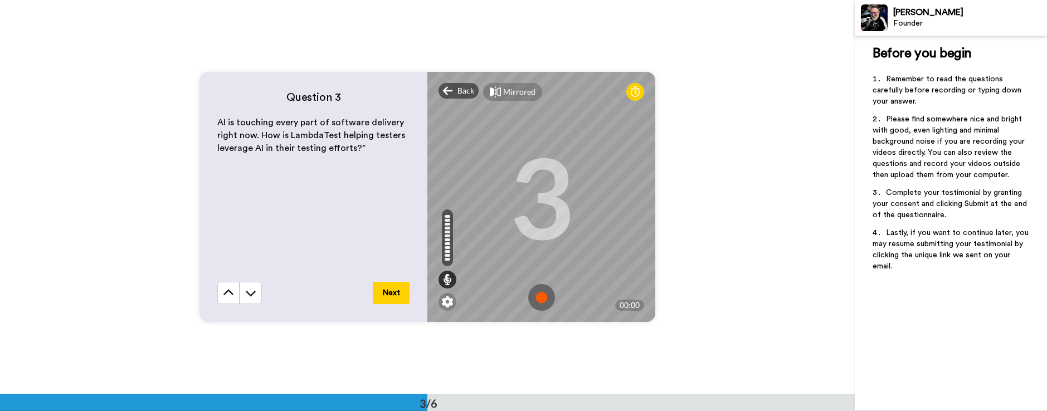
click at [545, 295] on img at bounding box center [541, 297] width 27 height 27
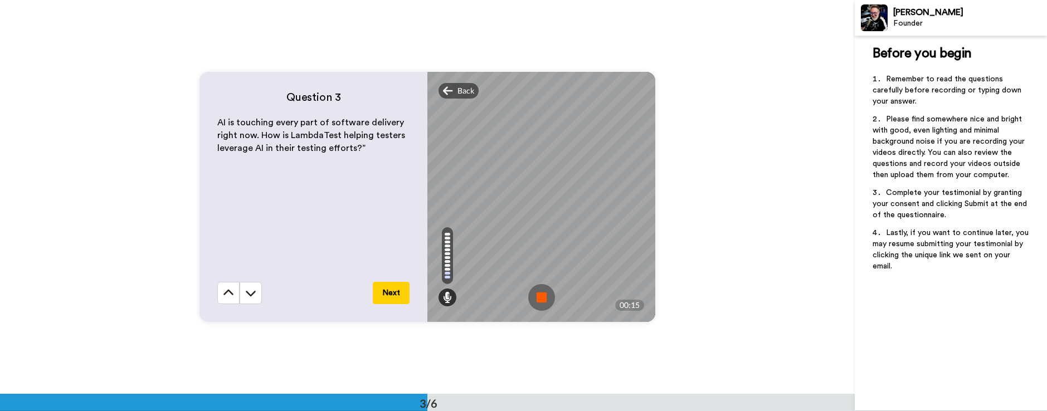
click at [545, 295] on img at bounding box center [541, 297] width 27 height 27
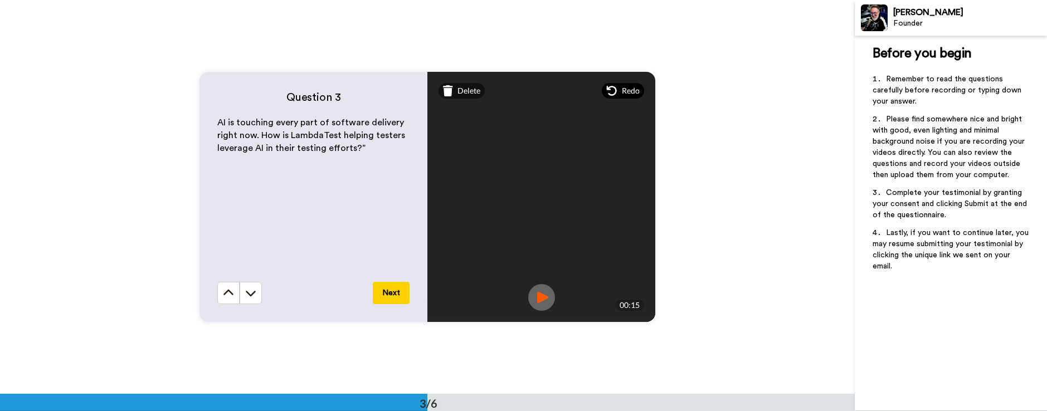
click at [628, 91] on span "Redo" at bounding box center [631, 90] width 18 height 11
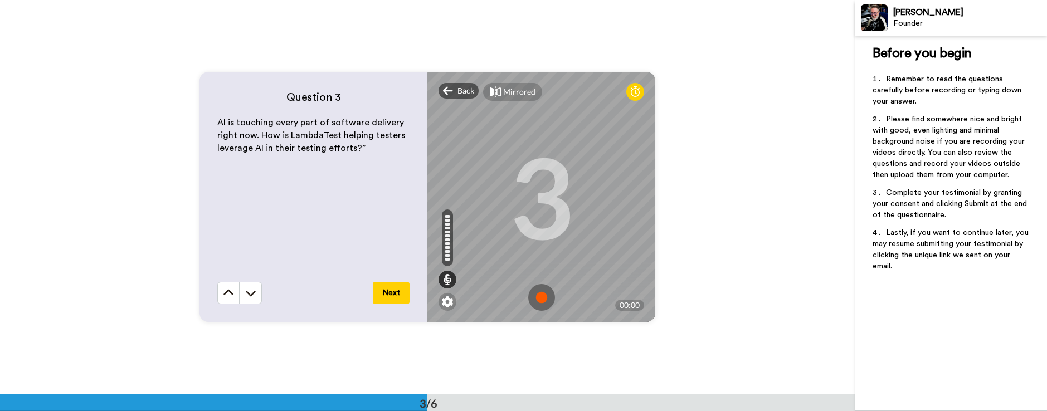
click at [543, 295] on img at bounding box center [541, 297] width 27 height 27
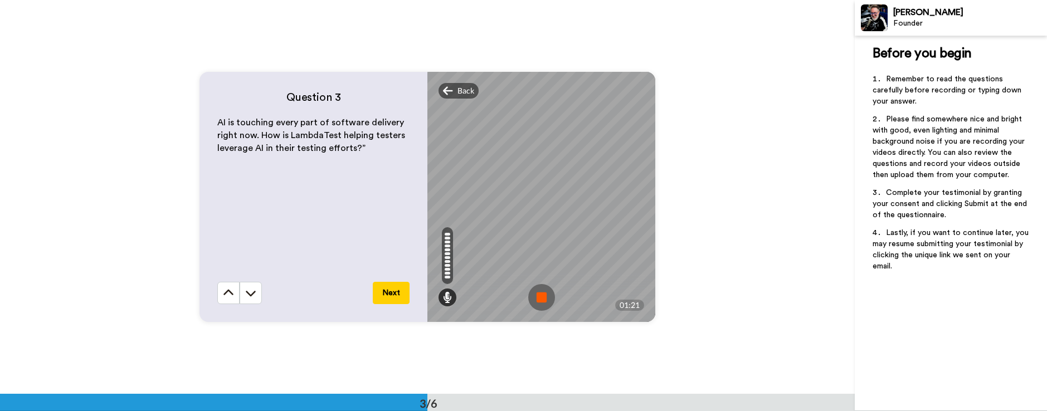
click at [543, 295] on img at bounding box center [541, 297] width 27 height 27
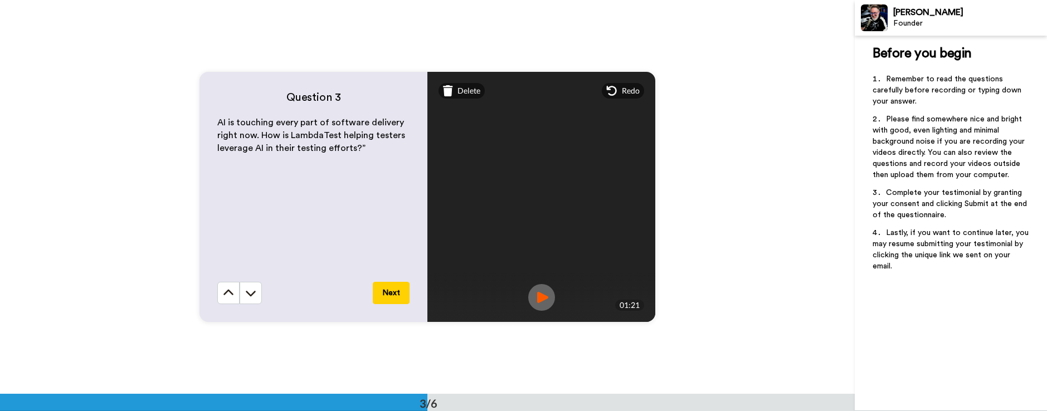
click at [543, 299] on img at bounding box center [541, 297] width 27 height 27
click at [390, 292] on button "Next" at bounding box center [391, 293] width 37 height 22
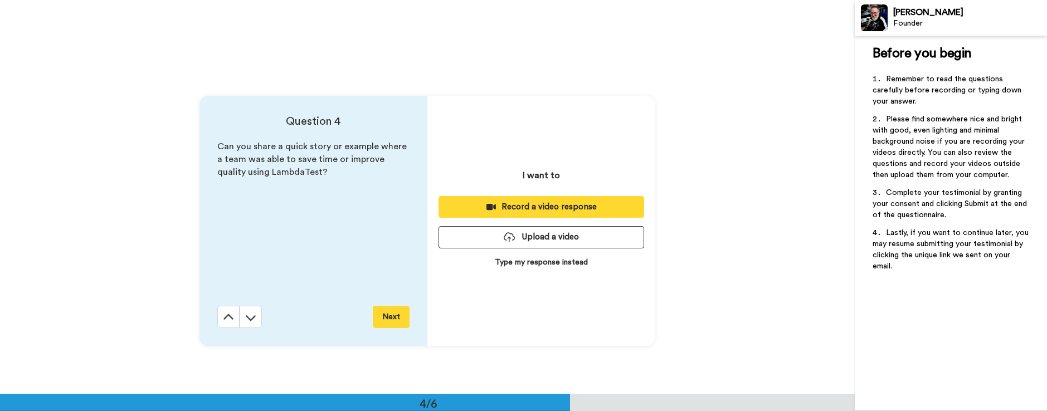
scroll to position [1182, 0]
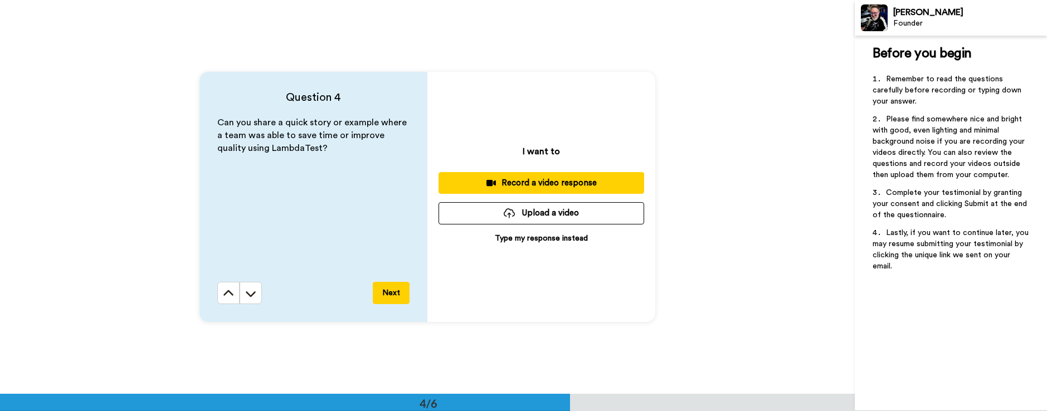
click at [474, 182] on div "Record a video response" at bounding box center [541, 183] width 188 height 12
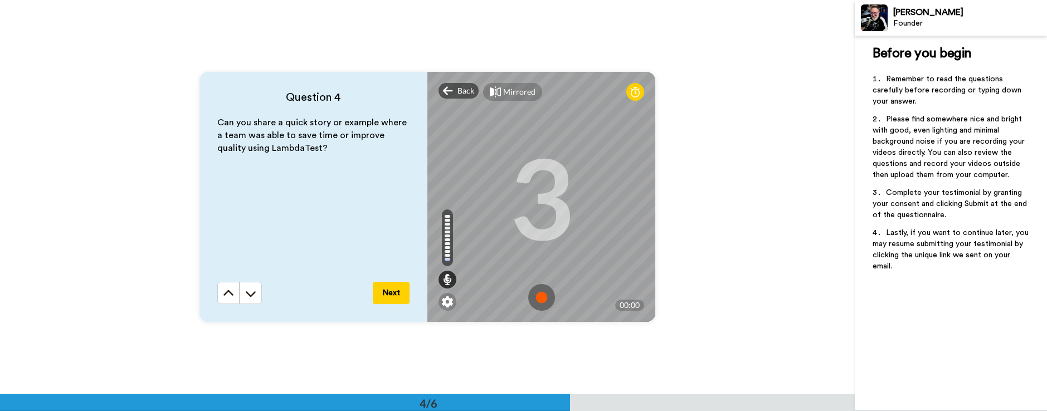
click at [538, 295] on img at bounding box center [541, 297] width 27 height 27
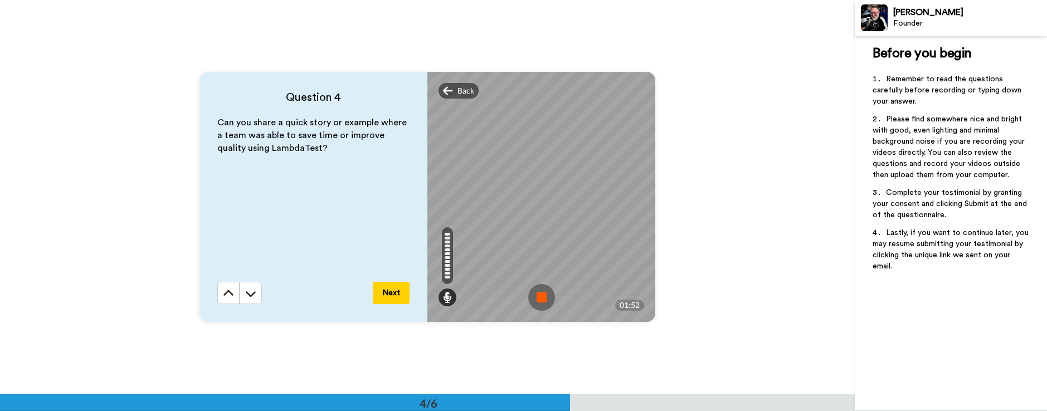
click at [538, 295] on img at bounding box center [541, 297] width 27 height 27
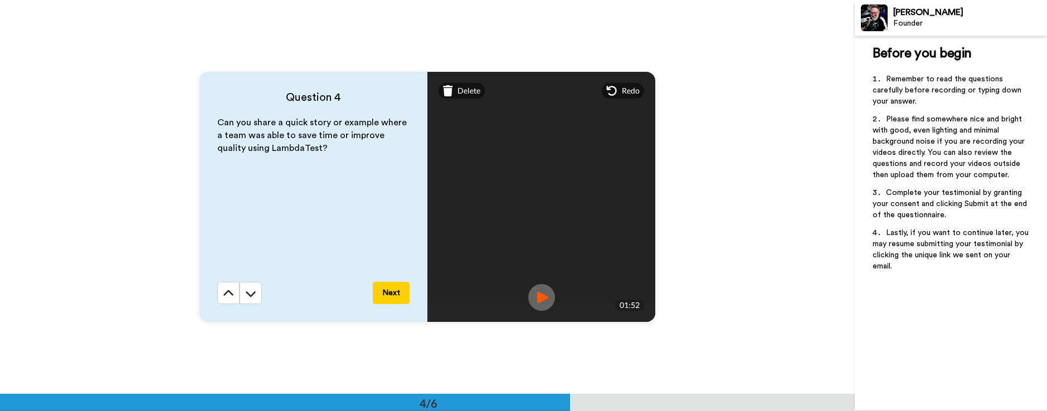
click at [538, 295] on img at bounding box center [541, 297] width 27 height 27
click at [393, 292] on button "Next" at bounding box center [391, 293] width 37 height 22
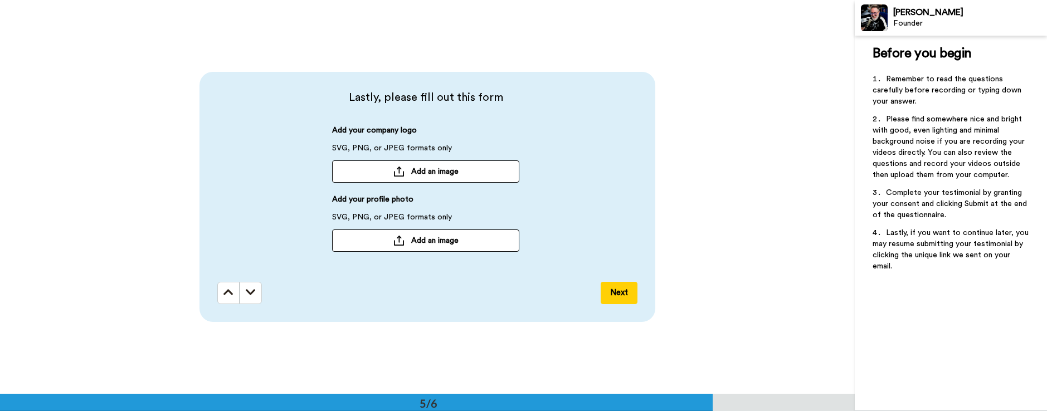
scroll to position [1577, 0]
click at [397, 174] on div at bounding box center [398, 171] width 11 height 10
click at [443, 173] on span "Add an image" at bounding box center [434, 170] width 47 height 11
click at [412, 236] on span "Add an image" at bounding box center [434, 239] width 47 height 11
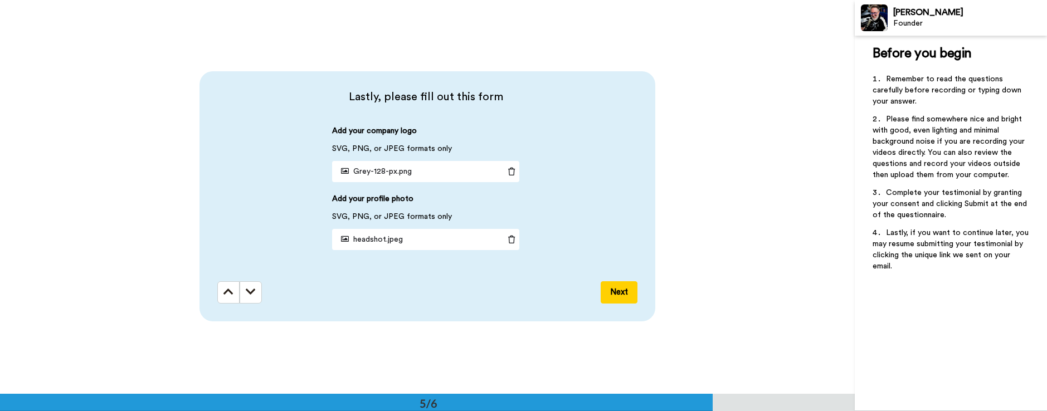
click at [623, 291] on button "Next" at bounding box center [619, 292] width 37 height 22
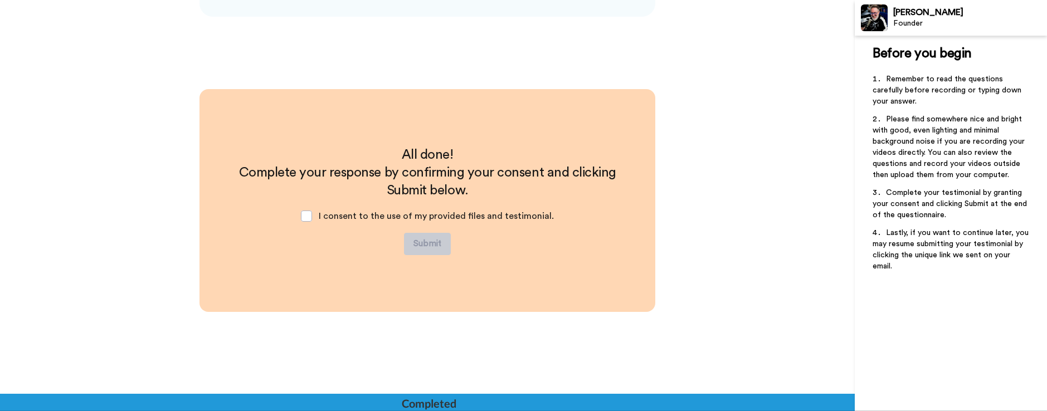
scroll to position [1885, 0]
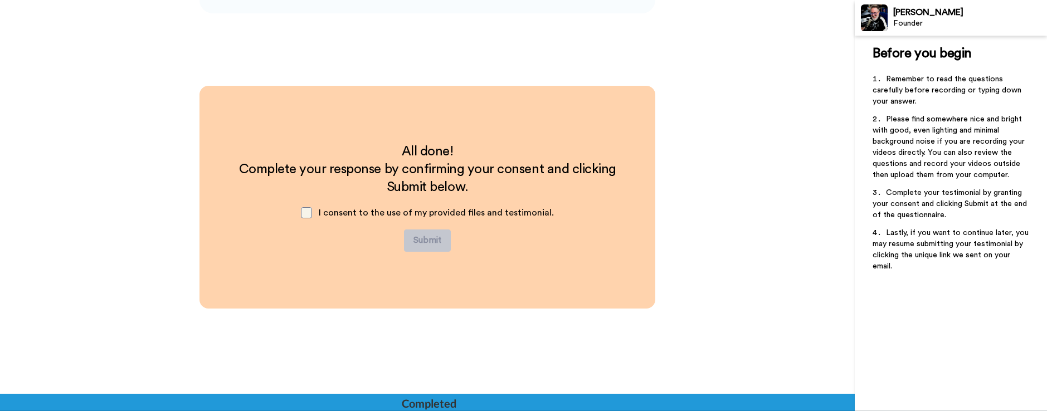
click at [312, 214] on span at bounding box center [306, 212] width 11 height 11
click at [428, 238] on button "Submit" at bounding box center [427, 241] width 47 height 22
